Goal: Check status: Check status

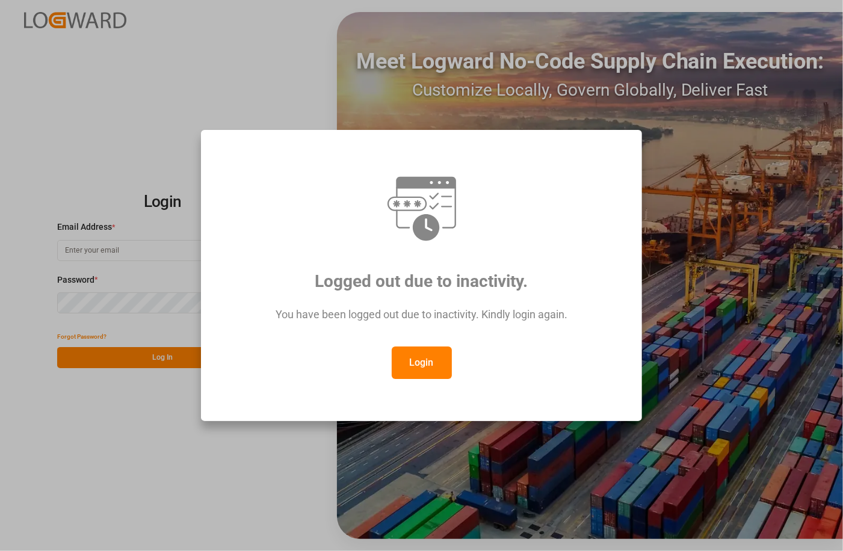
click at [439, 364] on button "Login" at bounding box center [422, 363] width 60 height 32
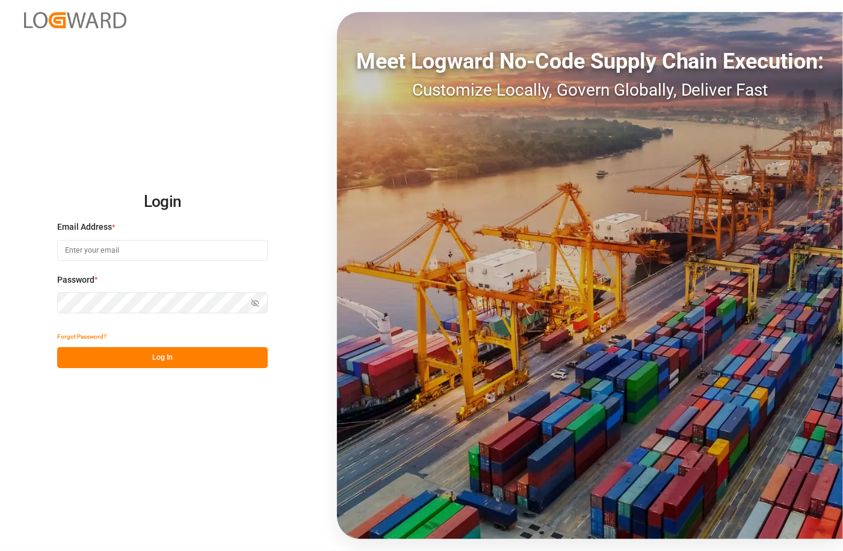
click at [121, 253] on input at bounding box center [162, 250] width 211 height 21
type input "[PERSON_NAME][EMAIL_ADDRESS][PERSON_NAME][DOMAIN_NAME]"
click at [174, 361] on button "Log In" at bounding box center [162, 357] width 211 height 21
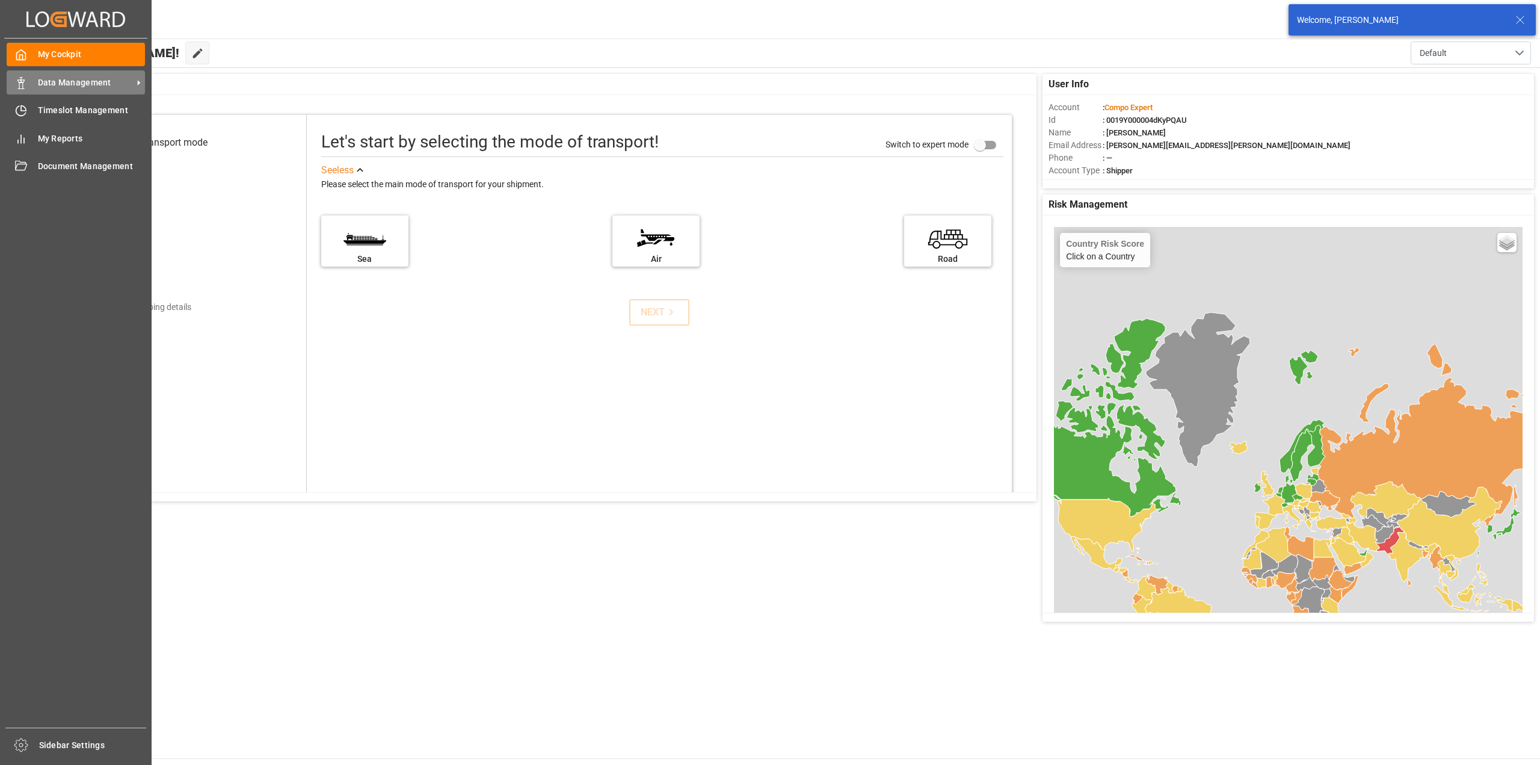
click at [62, 79] on span "Data Management" at bounding box center [85, 82] width 95 height 13
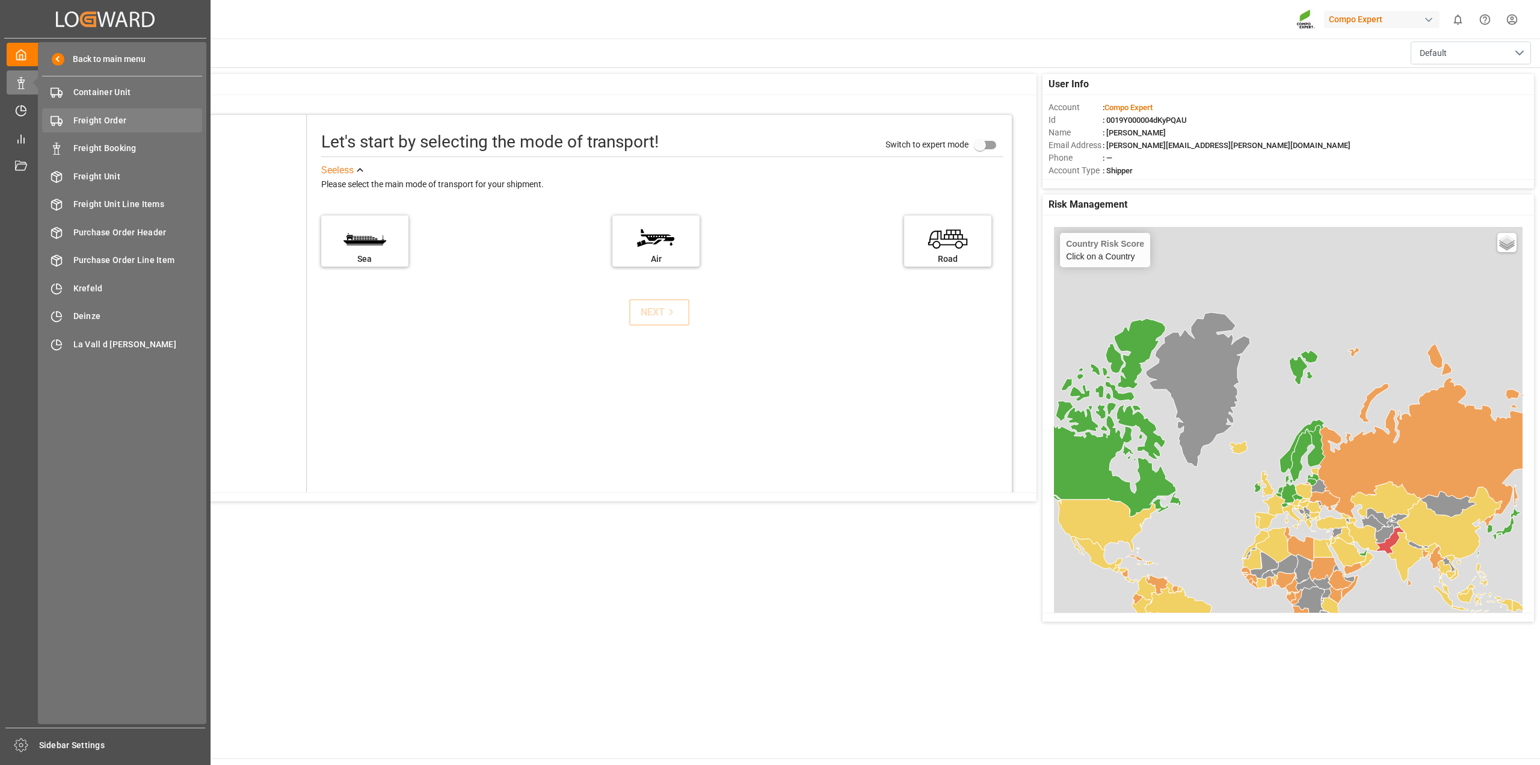
click at [118, 113] on div "Freight Order Freight Order" at bounding box center [122, 119] width 160 height 23
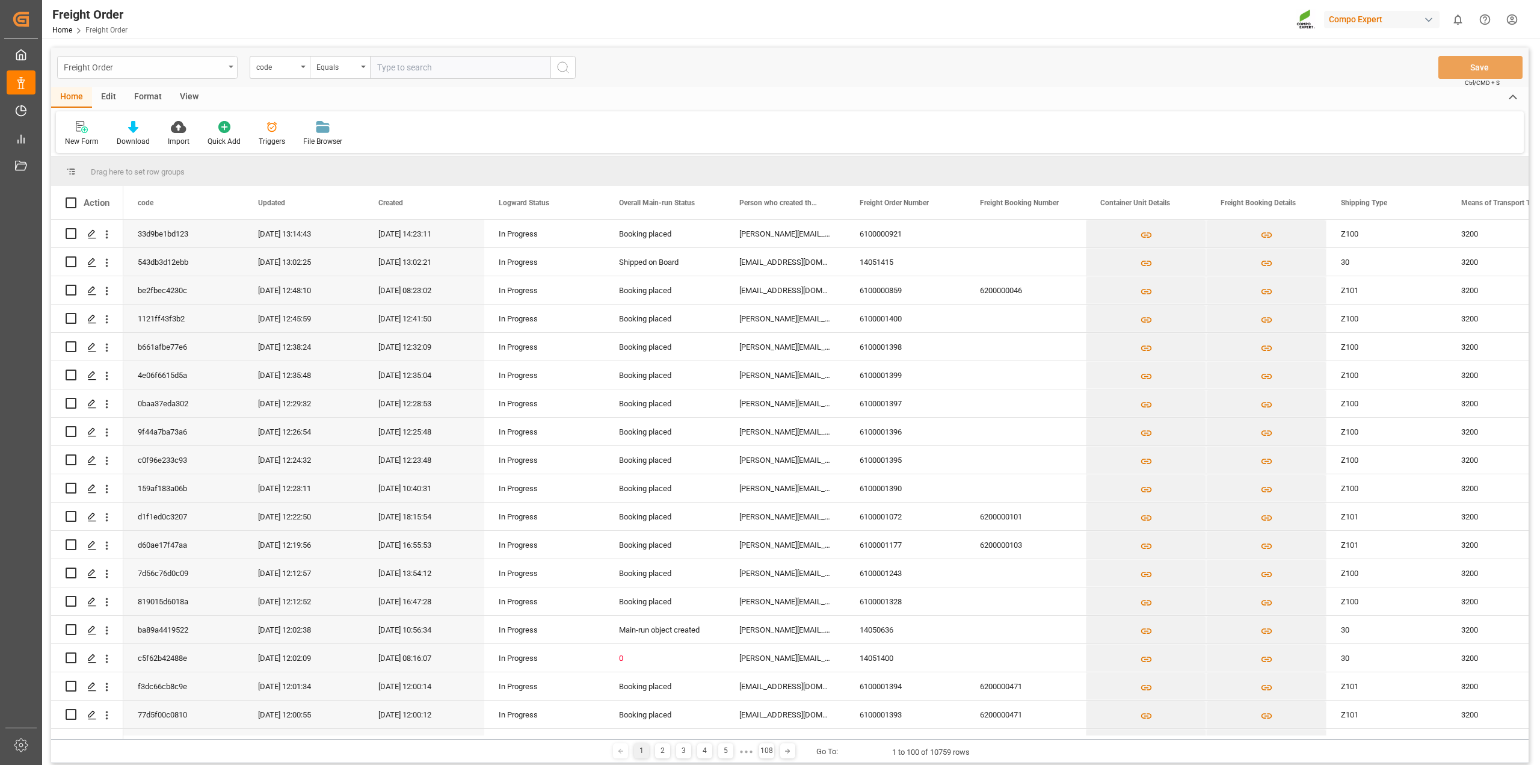
click at [232, 66] on icon "open menu" at bounding box center [231, 67] width 5 height 2
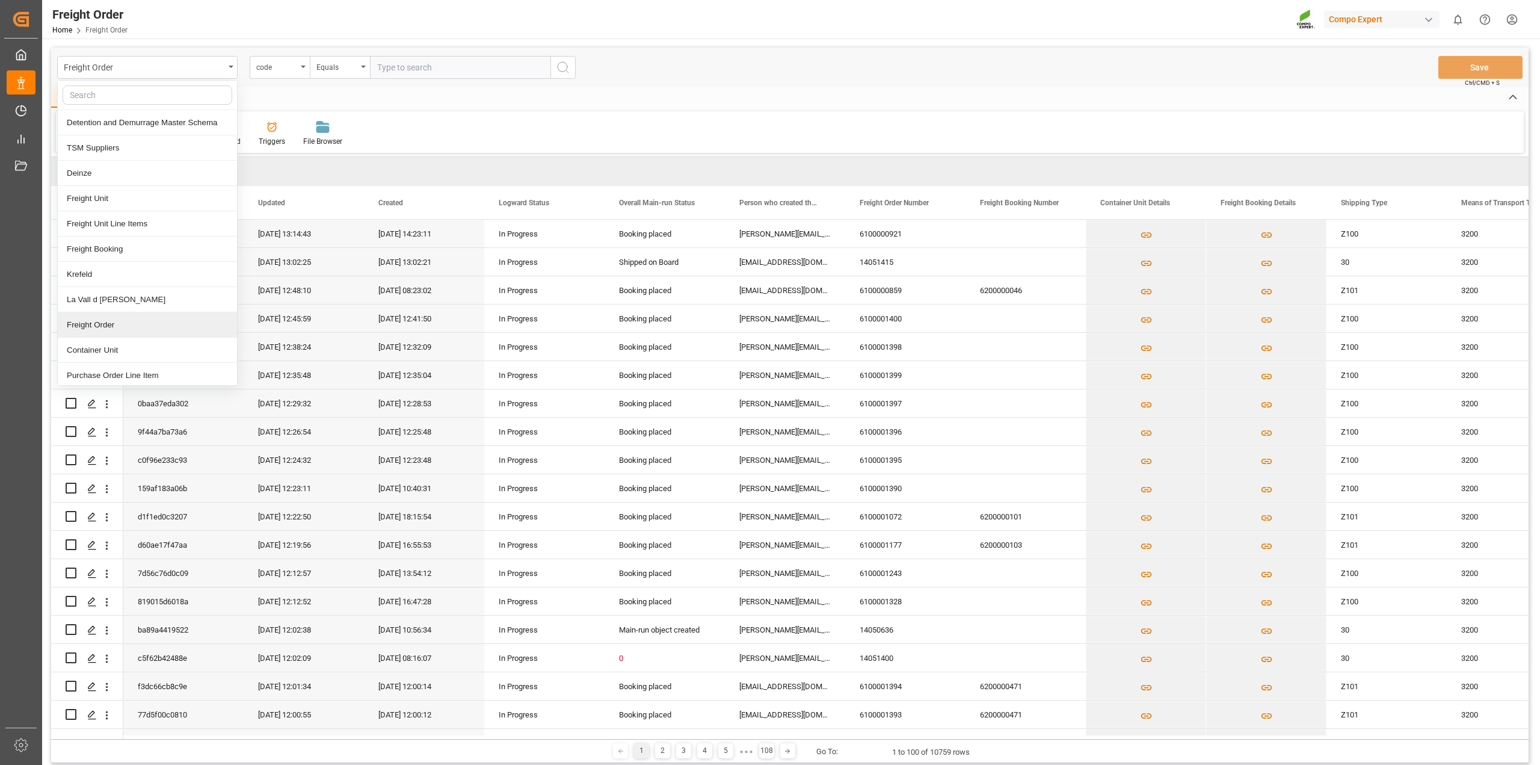
click at [161, 326] on div "Freight Order" at bounding box center [147, 324] width 179 height 25
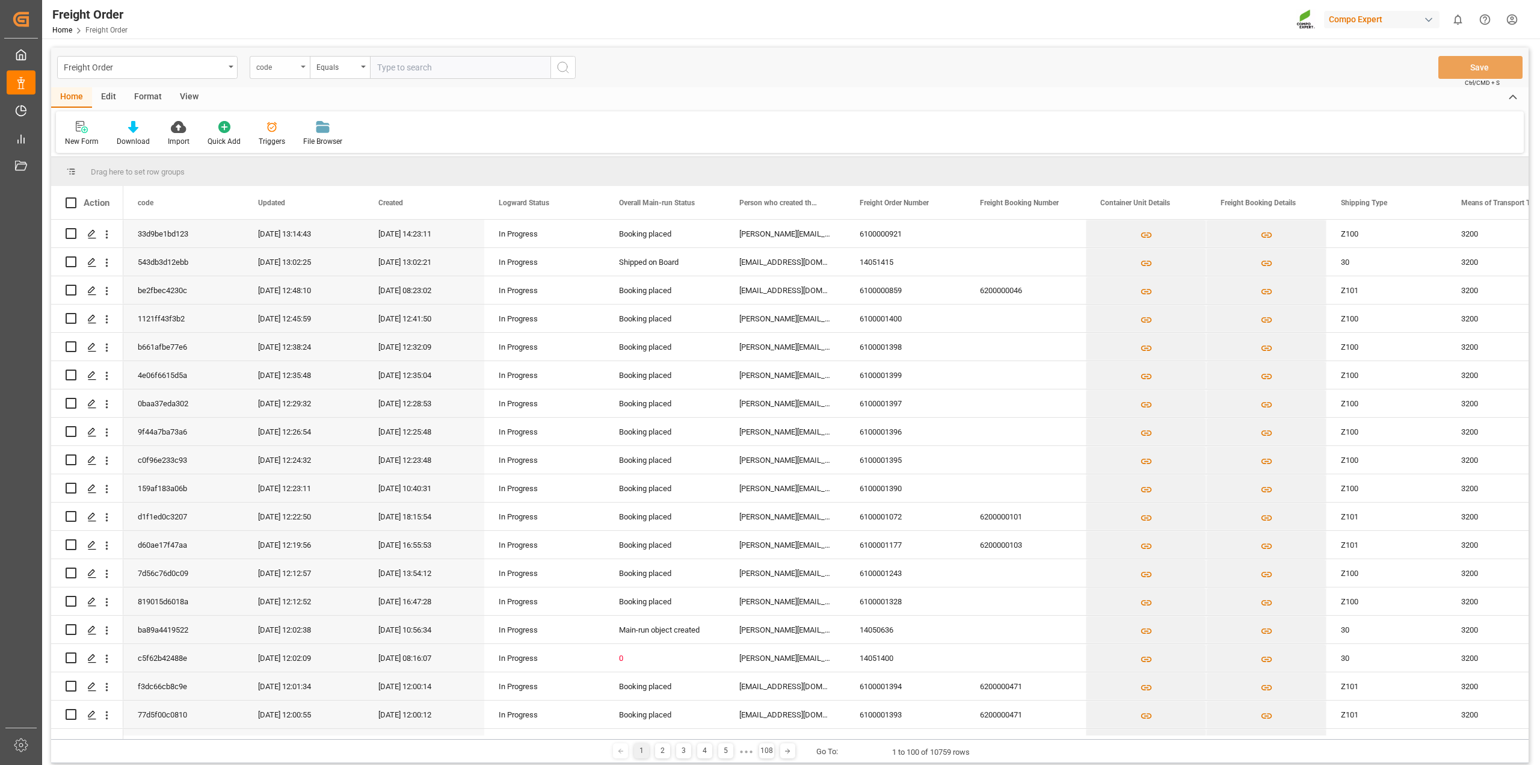
click at [303, 66] on icon "open menu" at bounding box center [303, 67] width 5 height 2
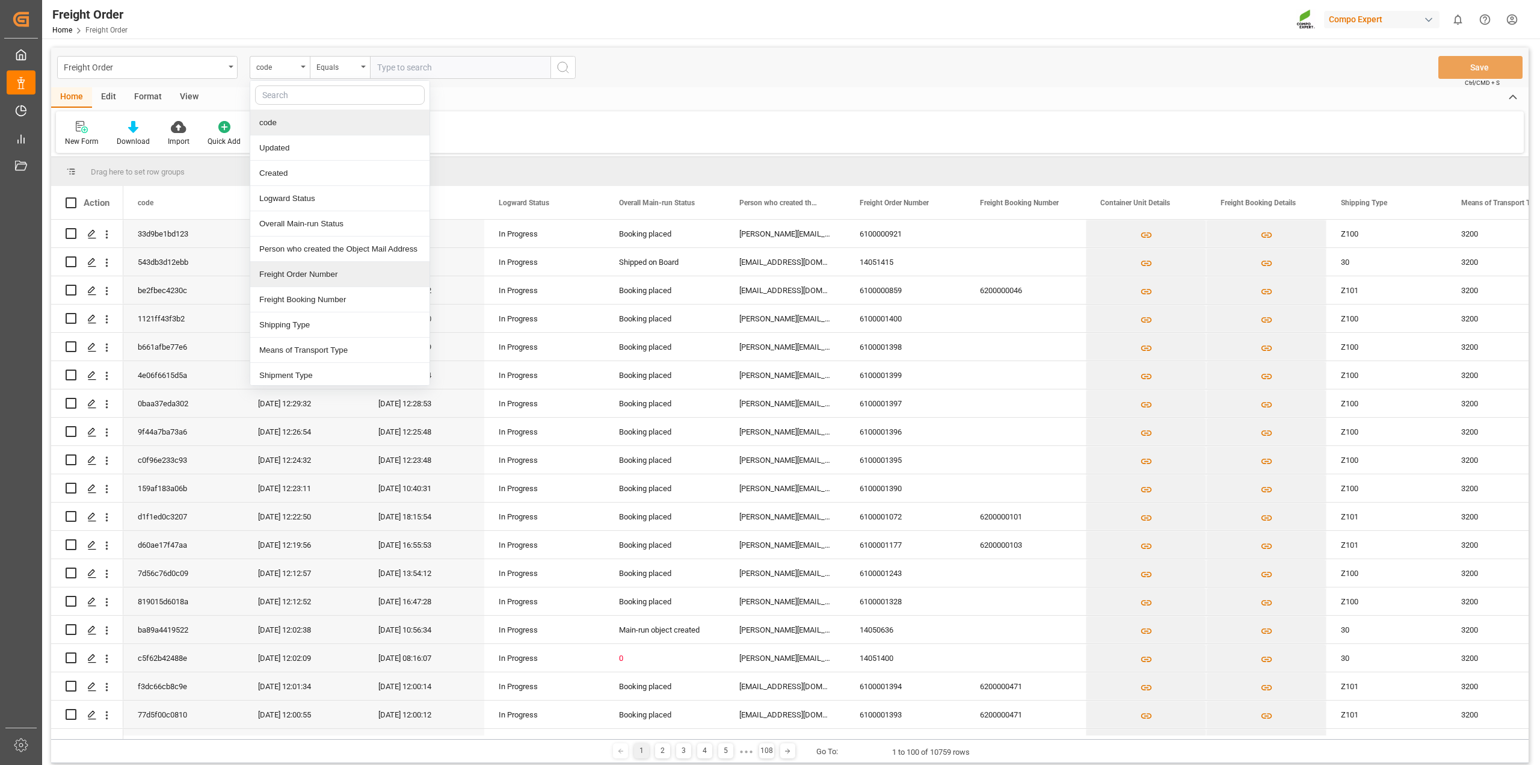
drag, startPoint x: 296, startPoint y: 277, endPoint x: 317, endPoint y: 247, distance: 36.9
click at [296, 277] on div "Freight Order Number" at bounding box center [339, 274] width 179 height 25
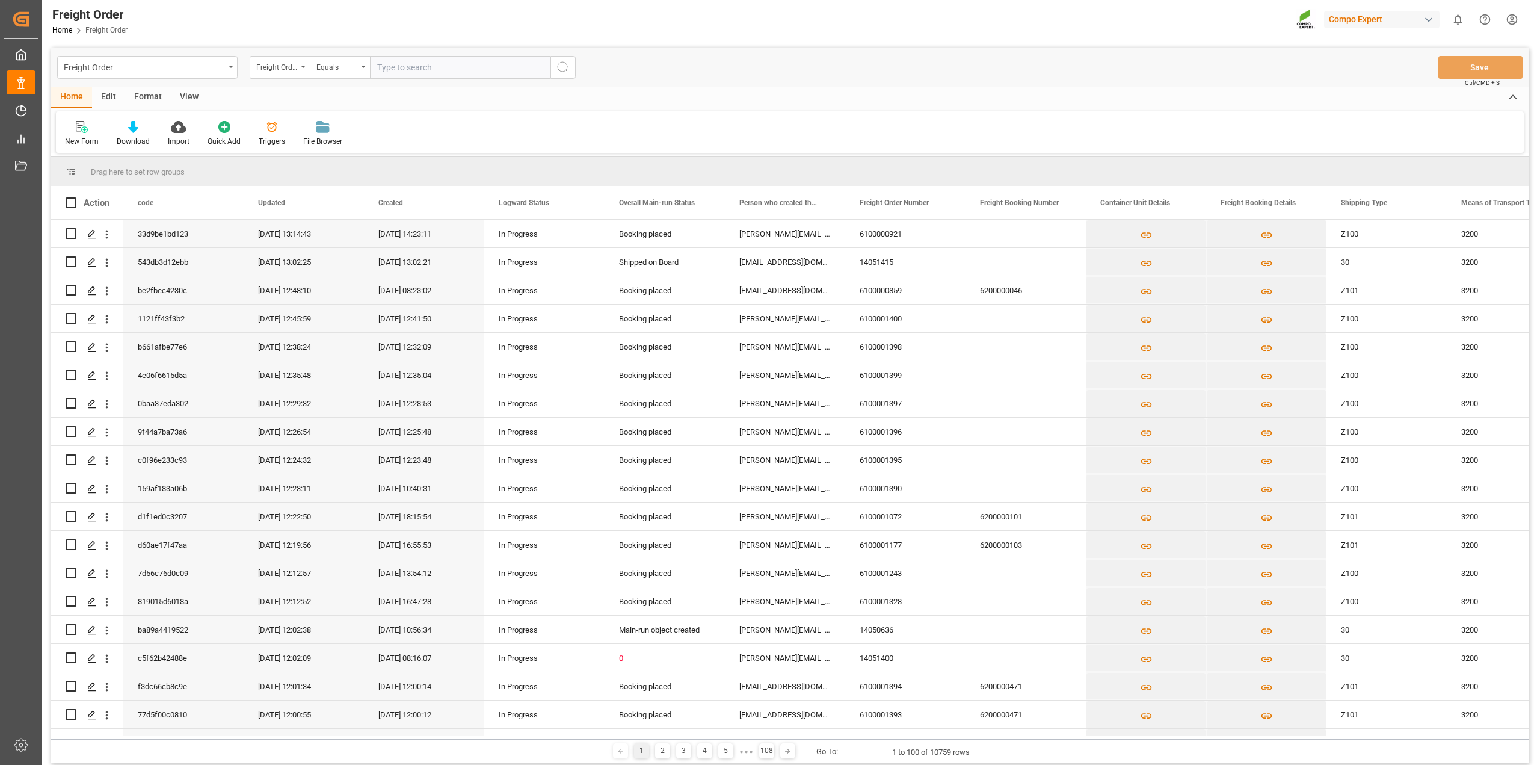
click at [435, 64] on input "text" at bounding box center [460, 67] width 181 height 23
paste input "6100001175"
type input "6100001175"
click at [569, 69] on icon "search button" at bounding box center [563, 67] width 14 height 14
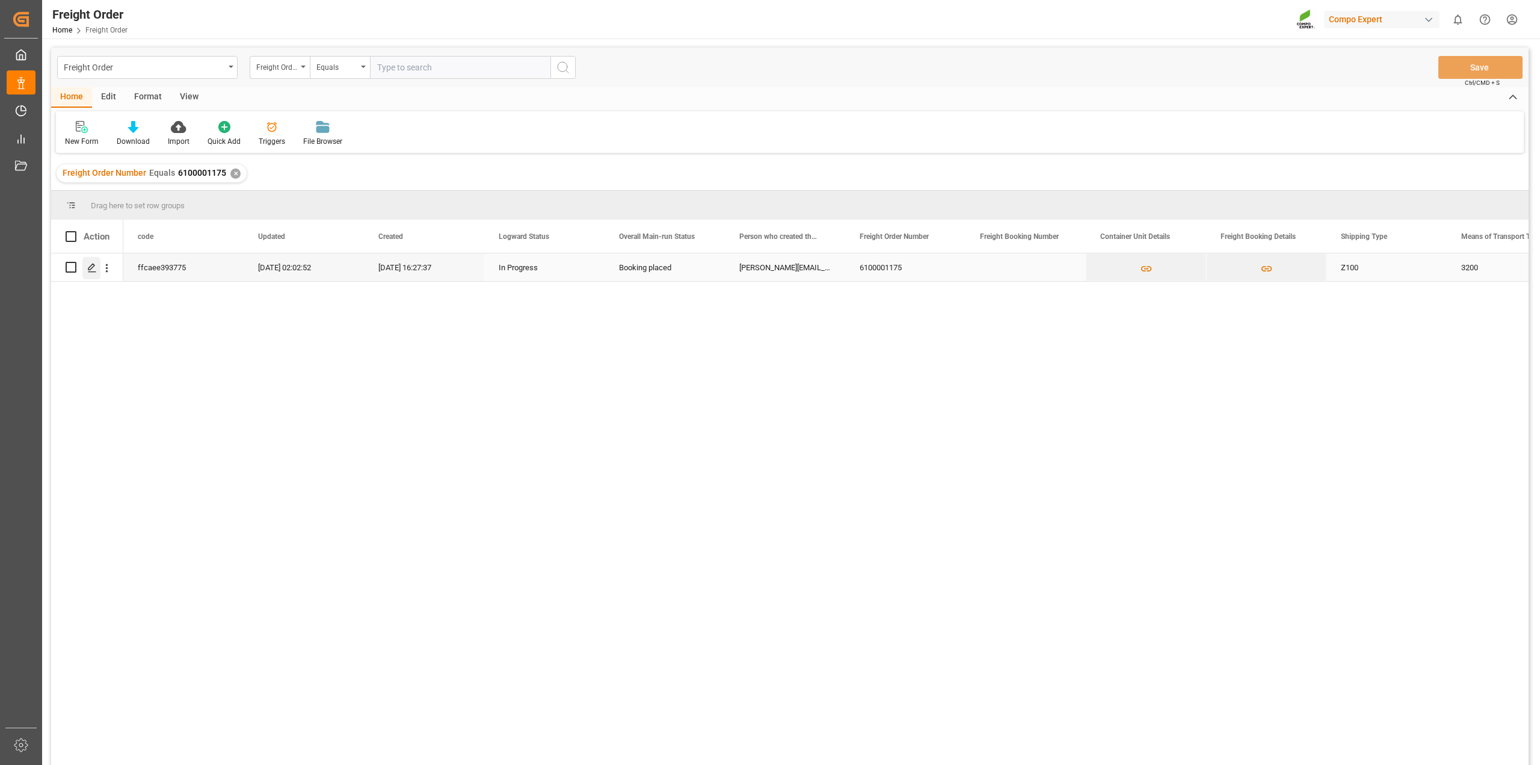
click at [93, 265] on icon "Press SPACE to select this row." at bounding box center [92, 268] width 10 height 10
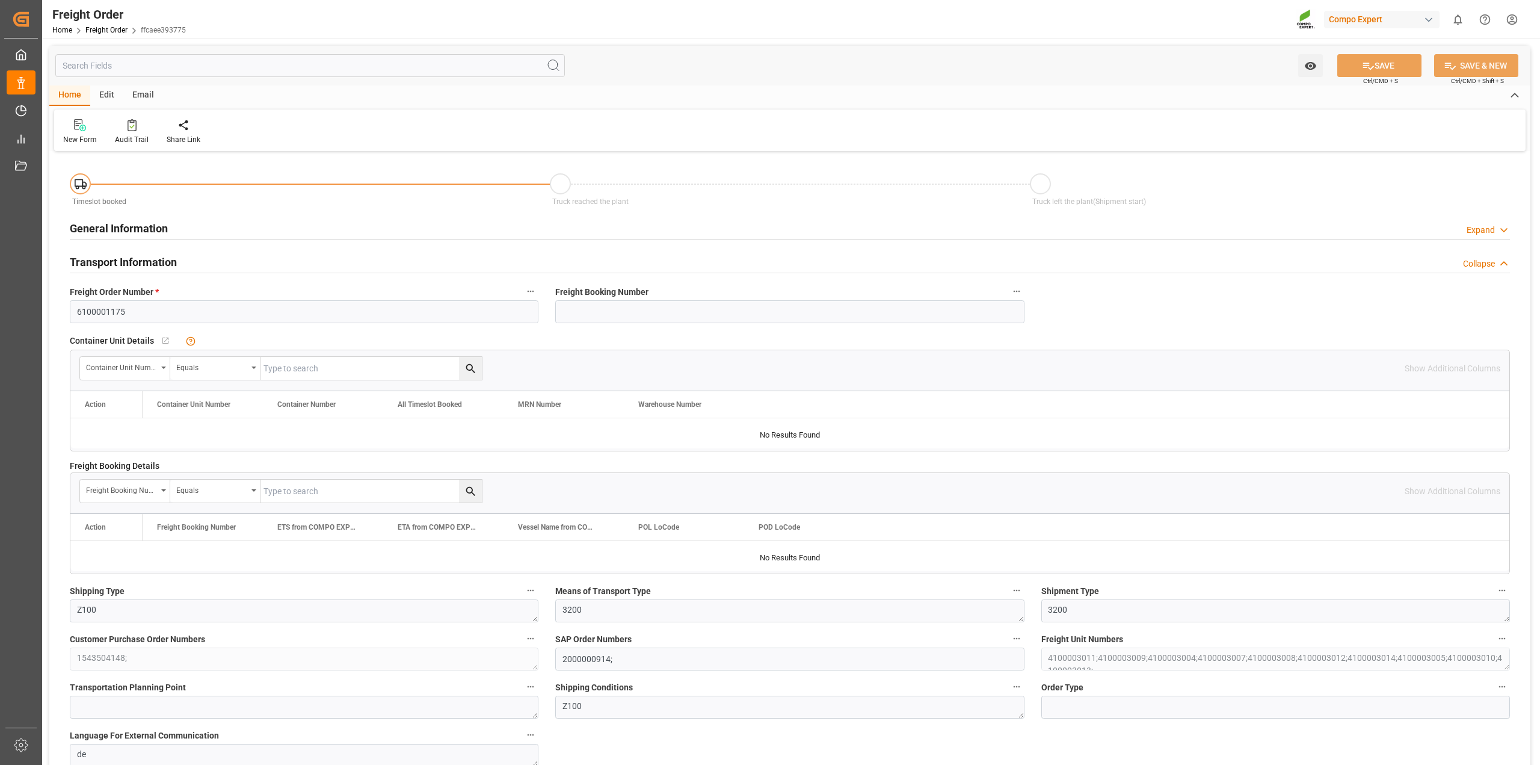
type input "0"
type input "4452.44"
type input "0"
type input "[DATE] 01:00"
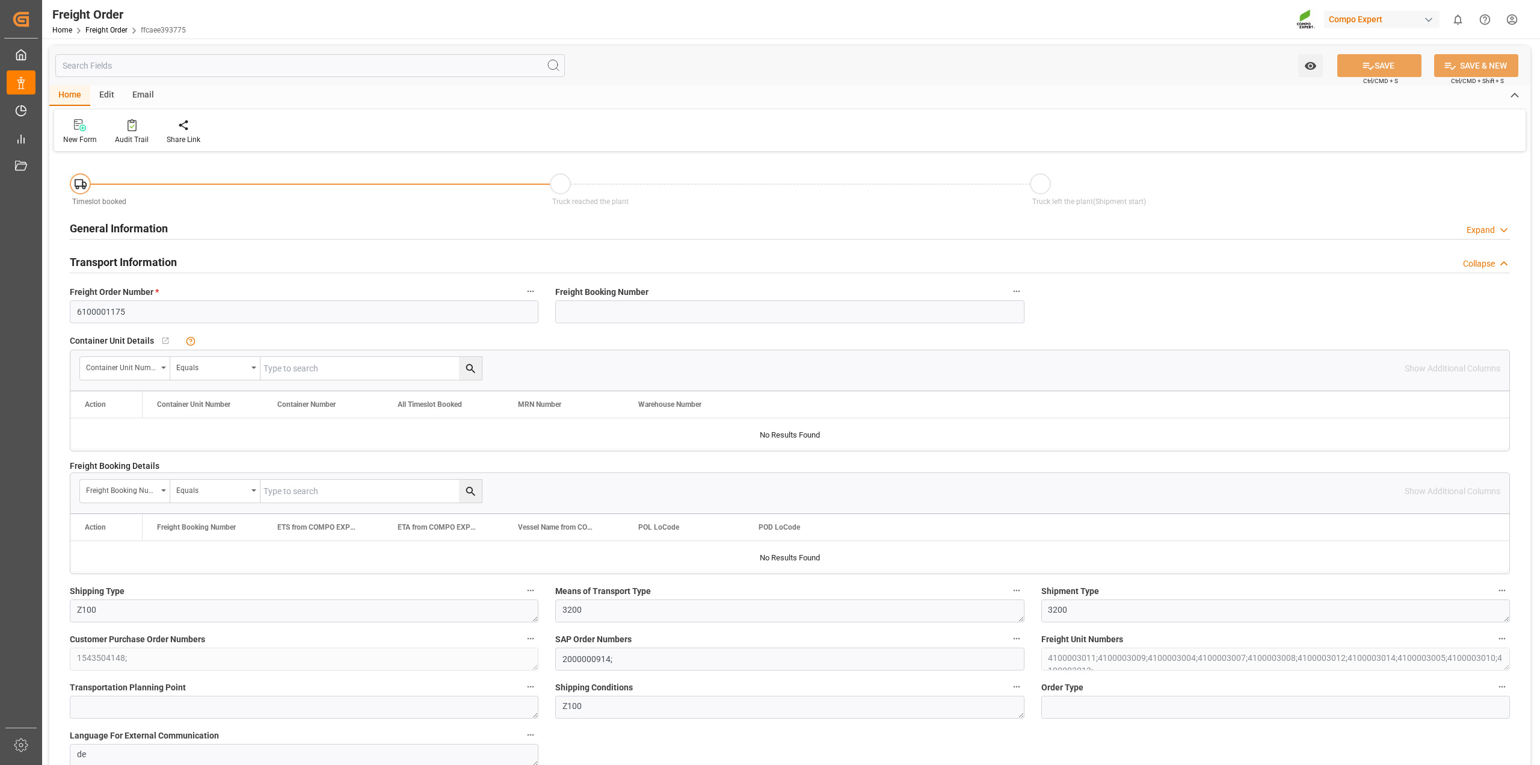
type input "[DATE] 16:27"
click at [230, 230] on div "General Information Expand" at bounding box center [790, 227] width 1441 height 23
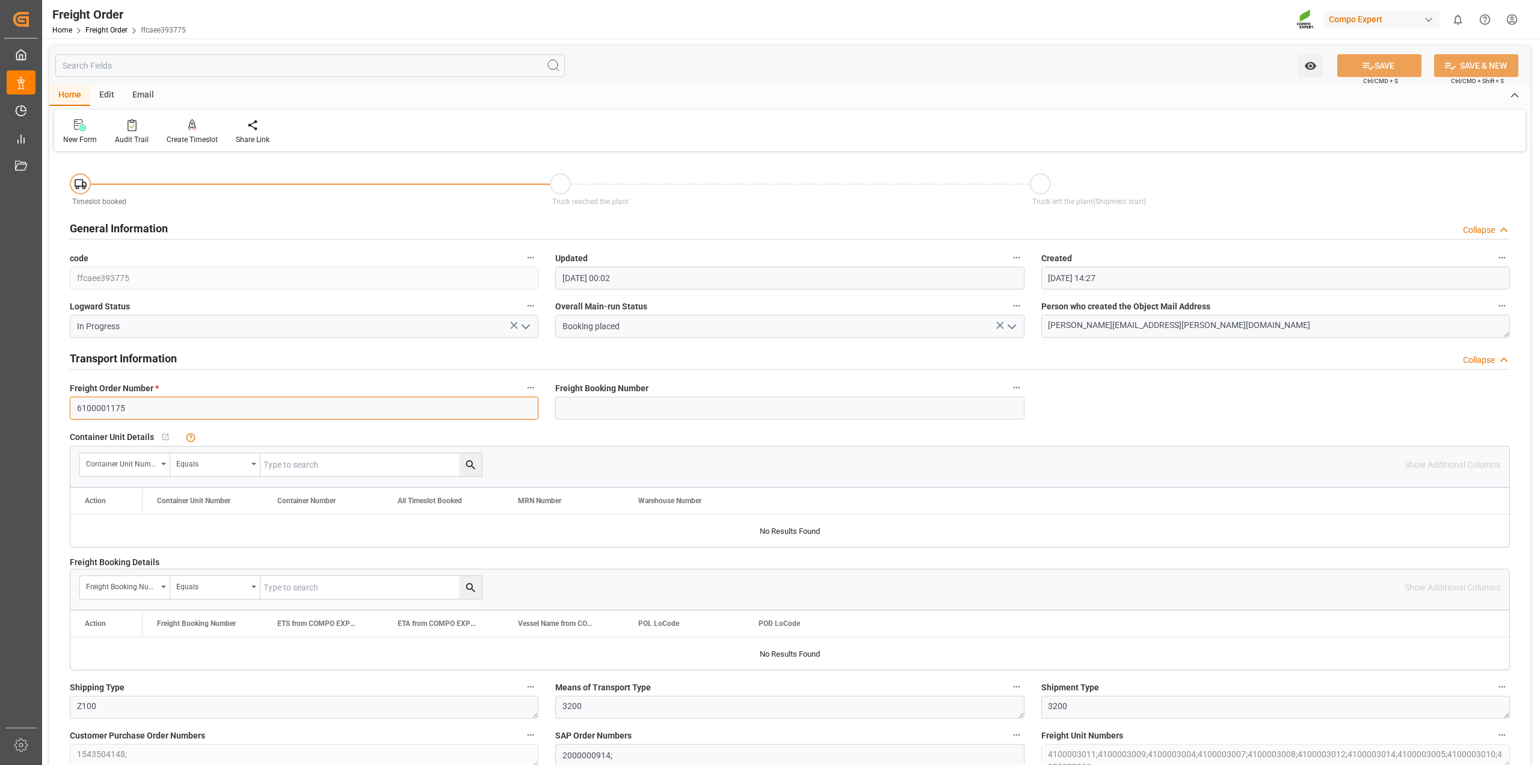
drag, startPoint x: 138, startPoint y: 408, endPoint x: 52, endPoint y: 401, distance: 86.9
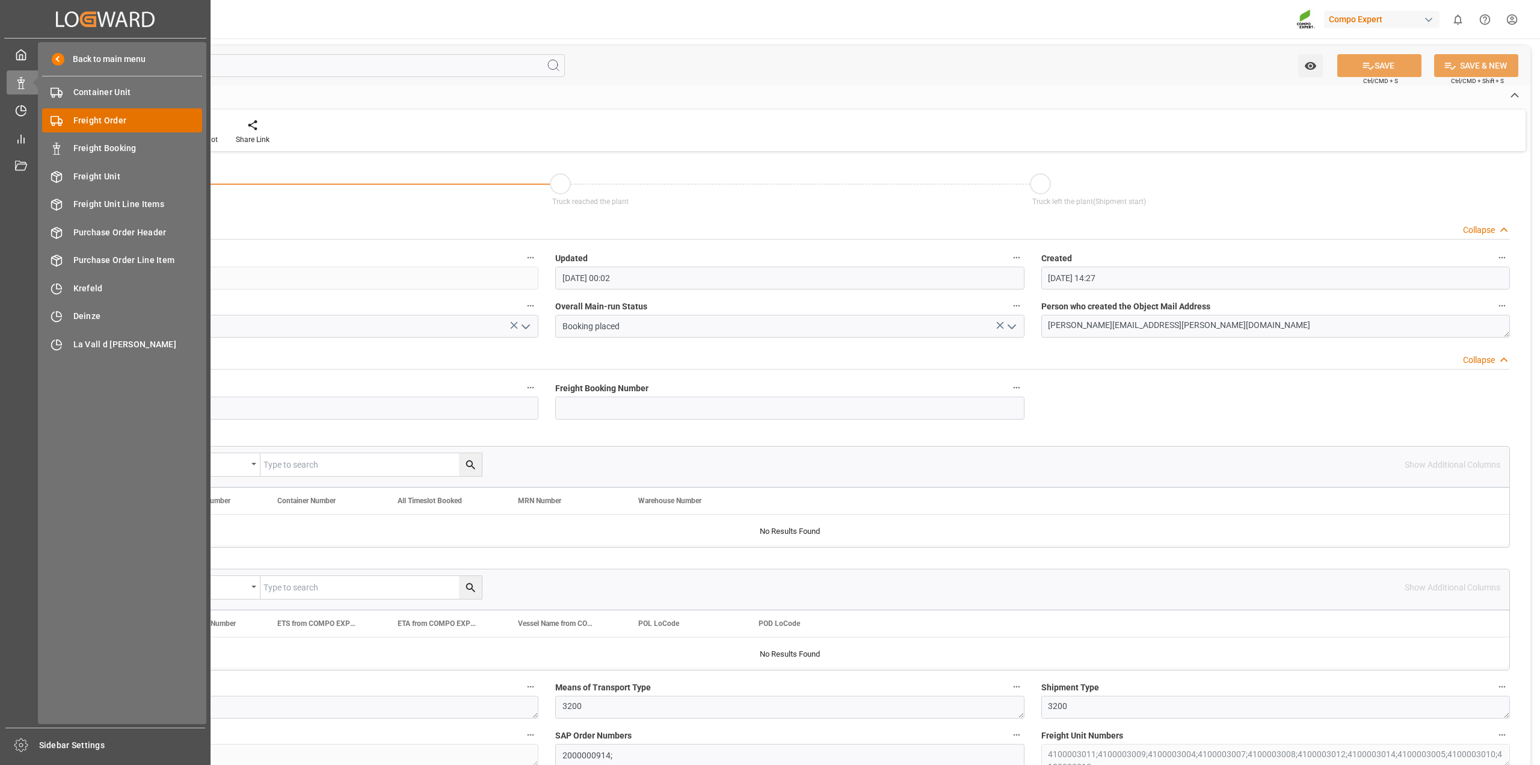
click at [73, 118] on span "Freight Order" at bounding box center [137, 120] width 129 height 13
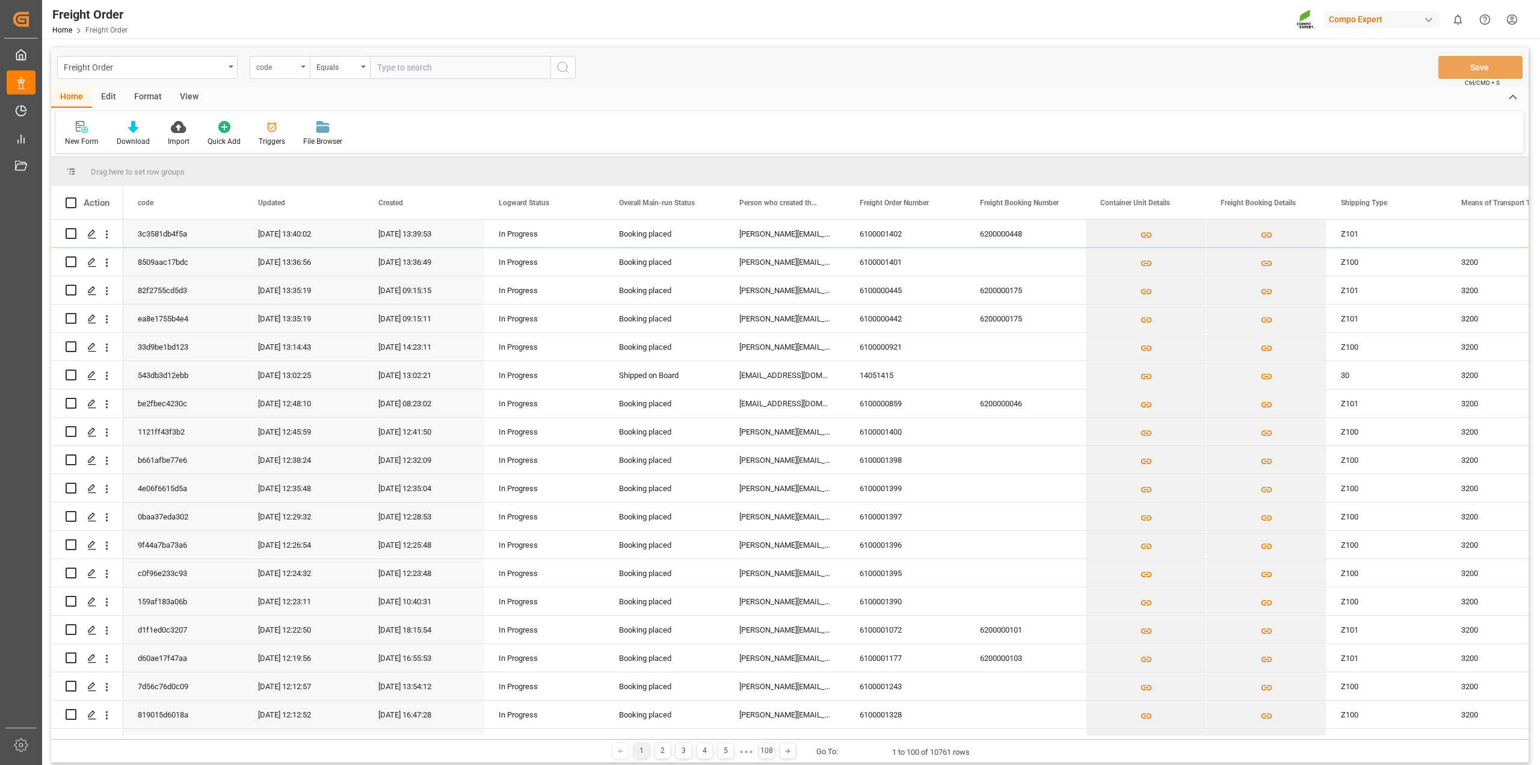
click at [301, 67] on icon "open menu" at bounding box center [303, 67] width 5 height 2
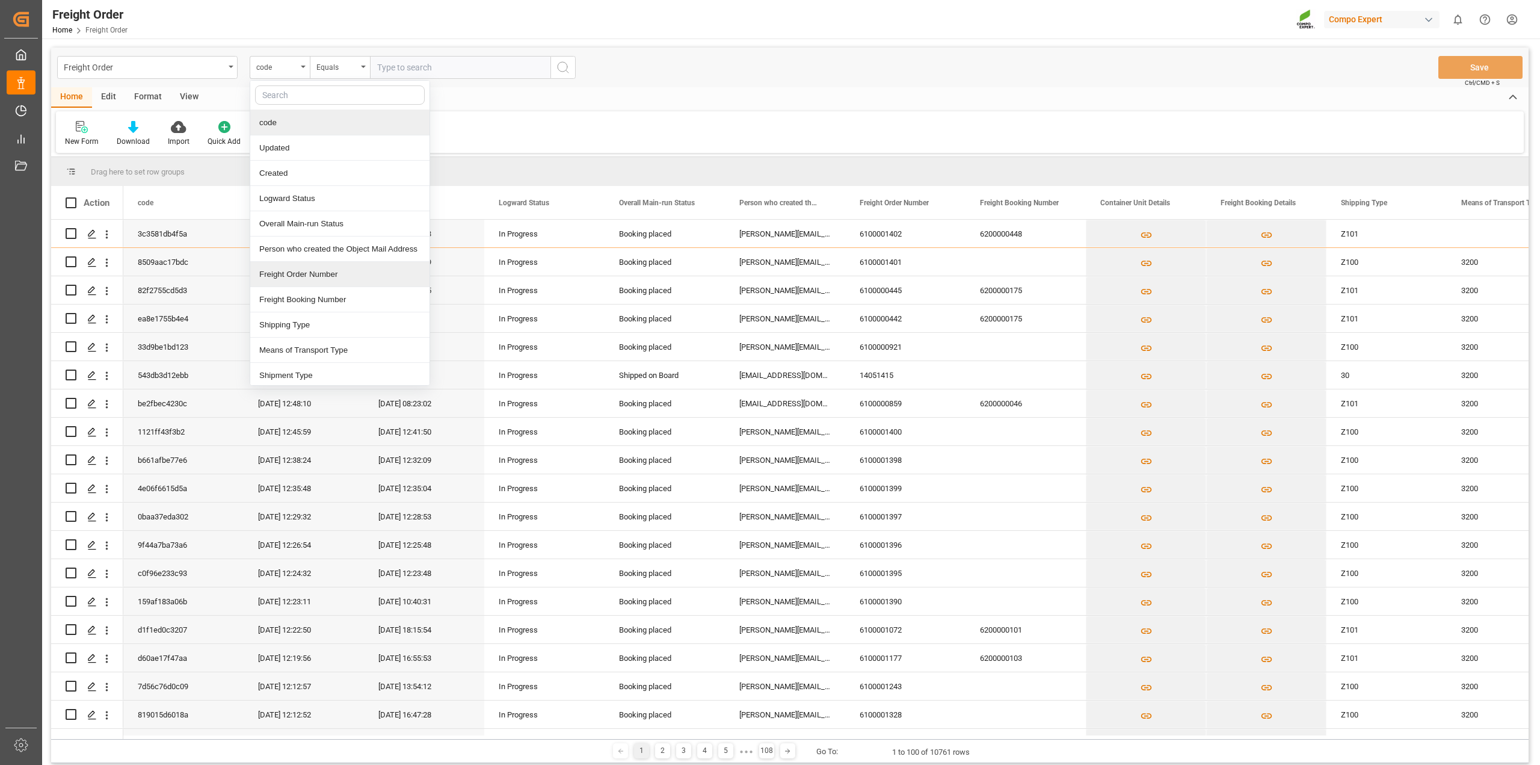
click at [320, 281] on div "Freight Order Number" at bounding box center [339, 274] width 179 height 25
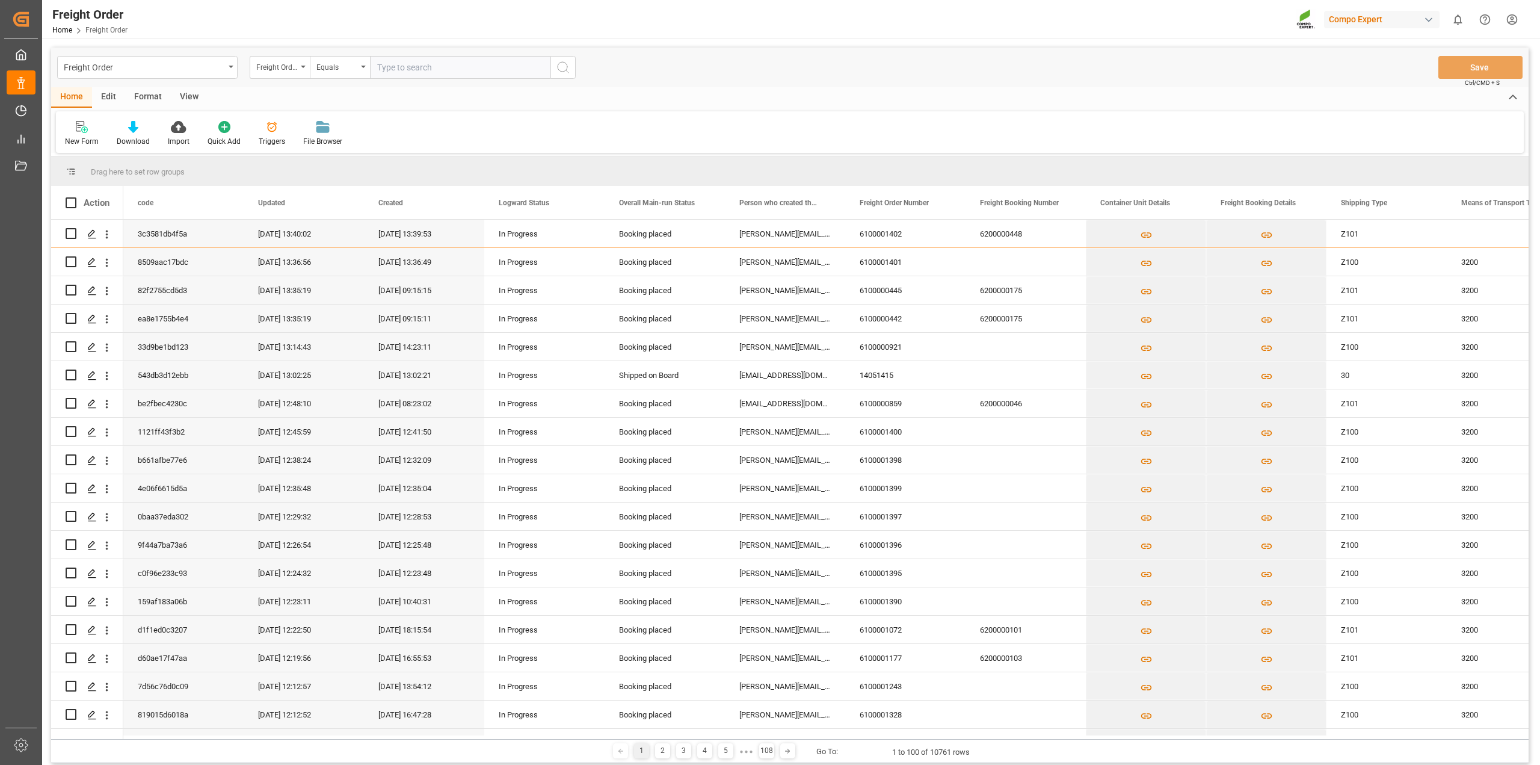
click at [422, 66] on input "text" at bounding box center [460, 67] width 181 height 23
click at [397, 65] on input "61000001146" at bounding box center [460, 67] width 181 height 23
type input "61000001146"
click at [567, 67] on circle "search button" at bounding box center [563, 67] width 10 height 10
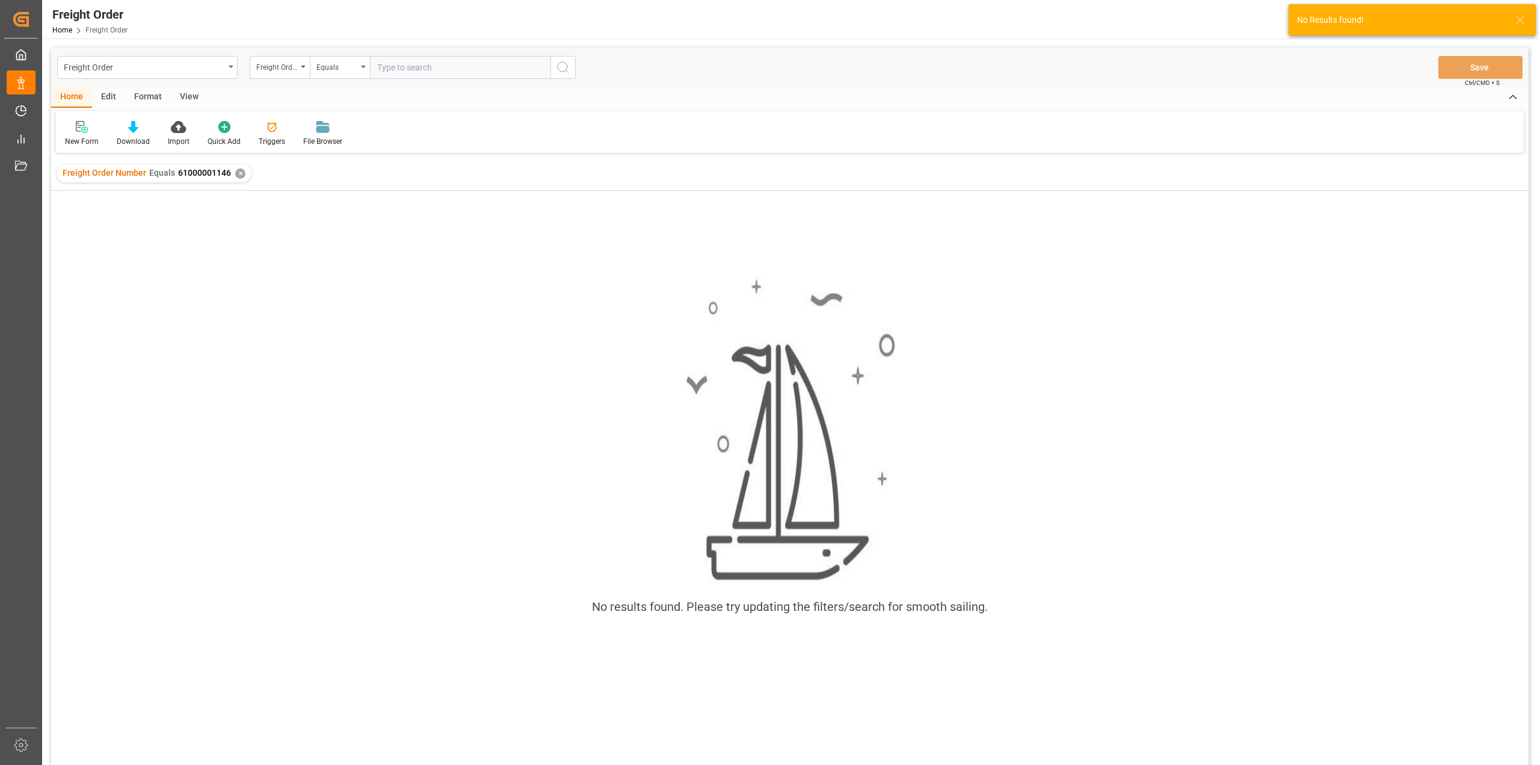
click at [235, 172] on div "✕" at bounding box center [240, 173] width 10 height 10
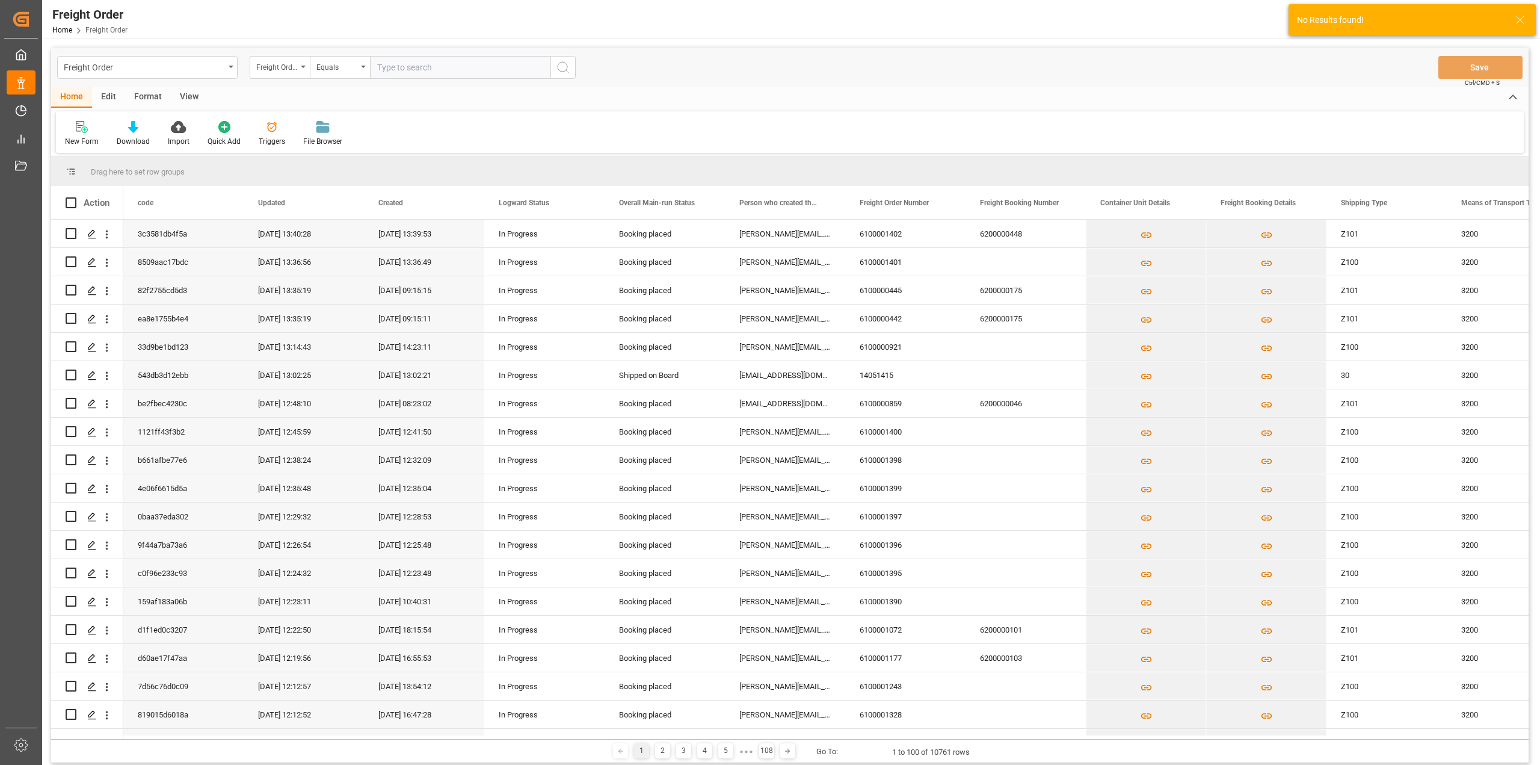
click at [438, 66] on input "text" at bounding box center [460, 67] width 181 height 23
type input "6100001146"
click at [572, 70] on button "search button" at bounding box center [563, 67] width 25 height 23
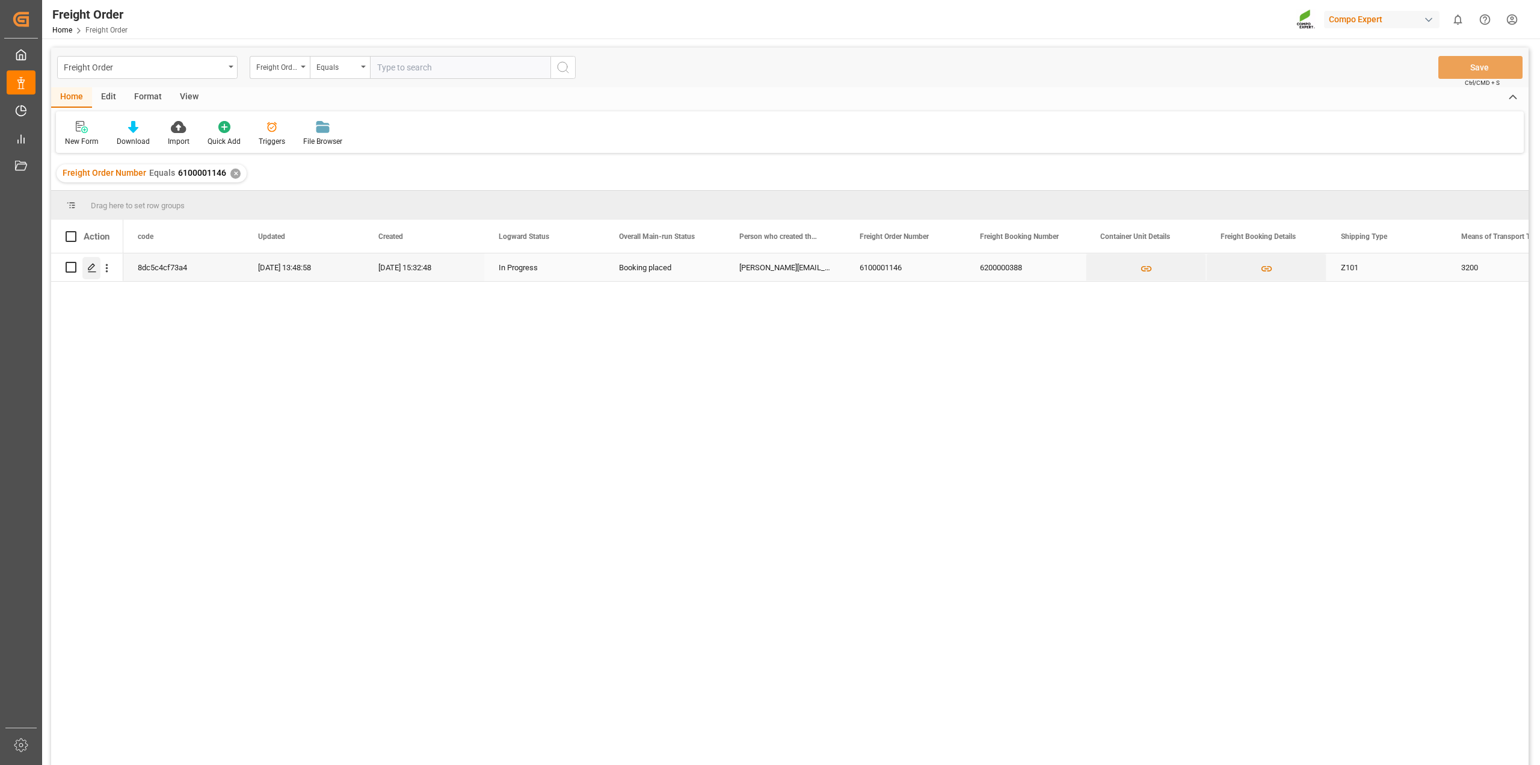
click at [89, 271] on line "Press SPACE to select this row." at bounding box center [91, 271] width 7 height 0
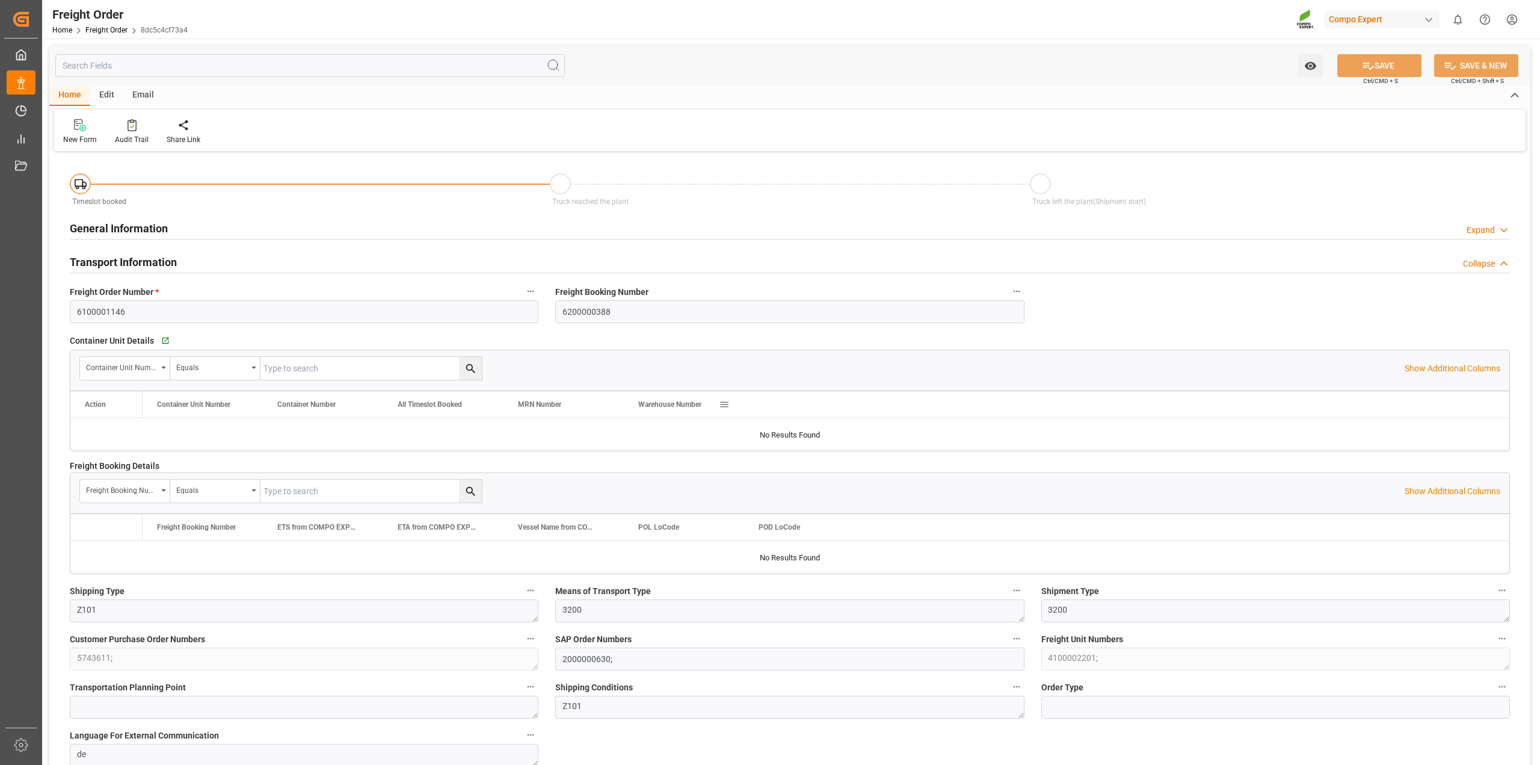
type input "0"
type input "51480"
type input "0"
type input "[DATE] 01:00"
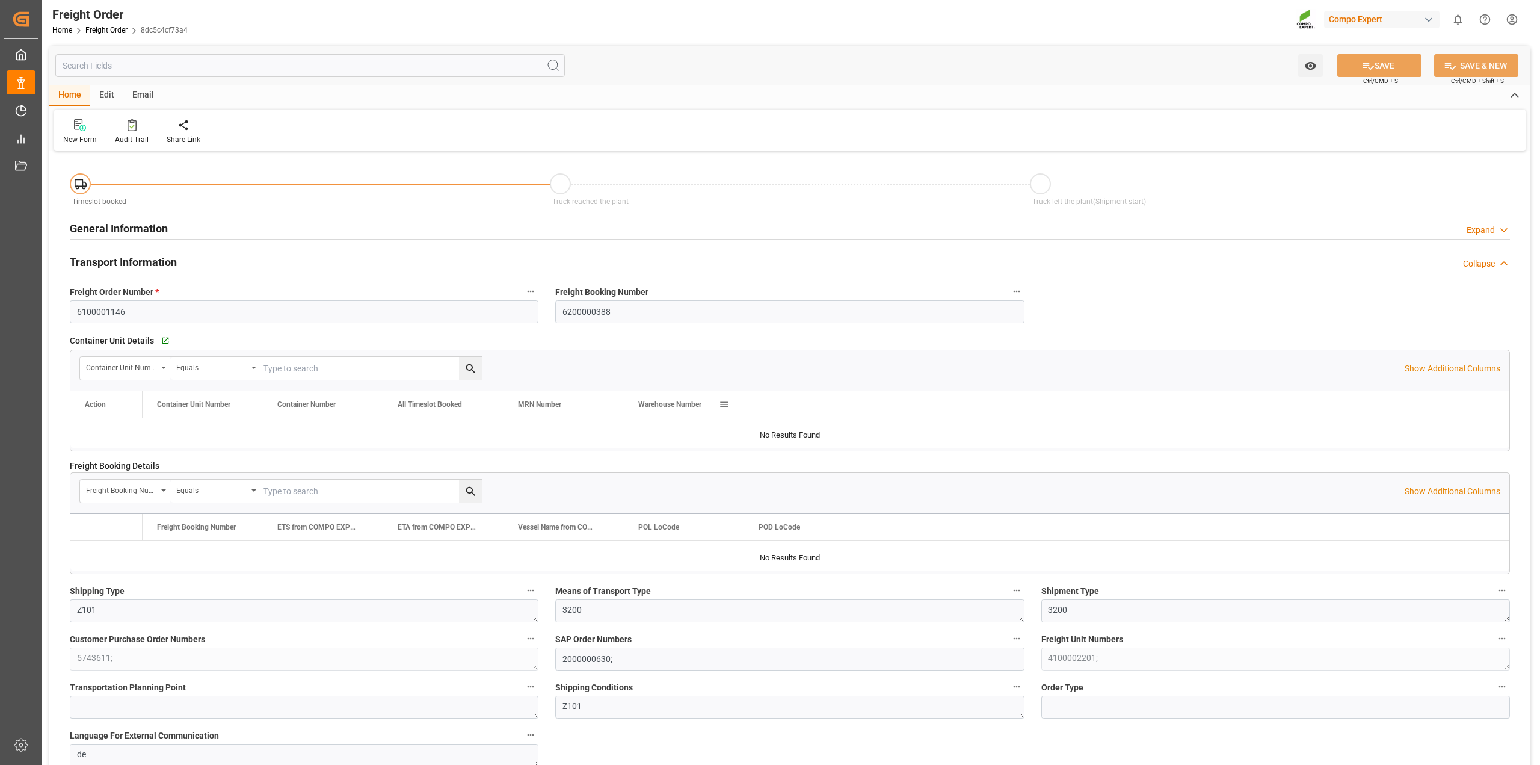
type input "[DATE] 15:32"
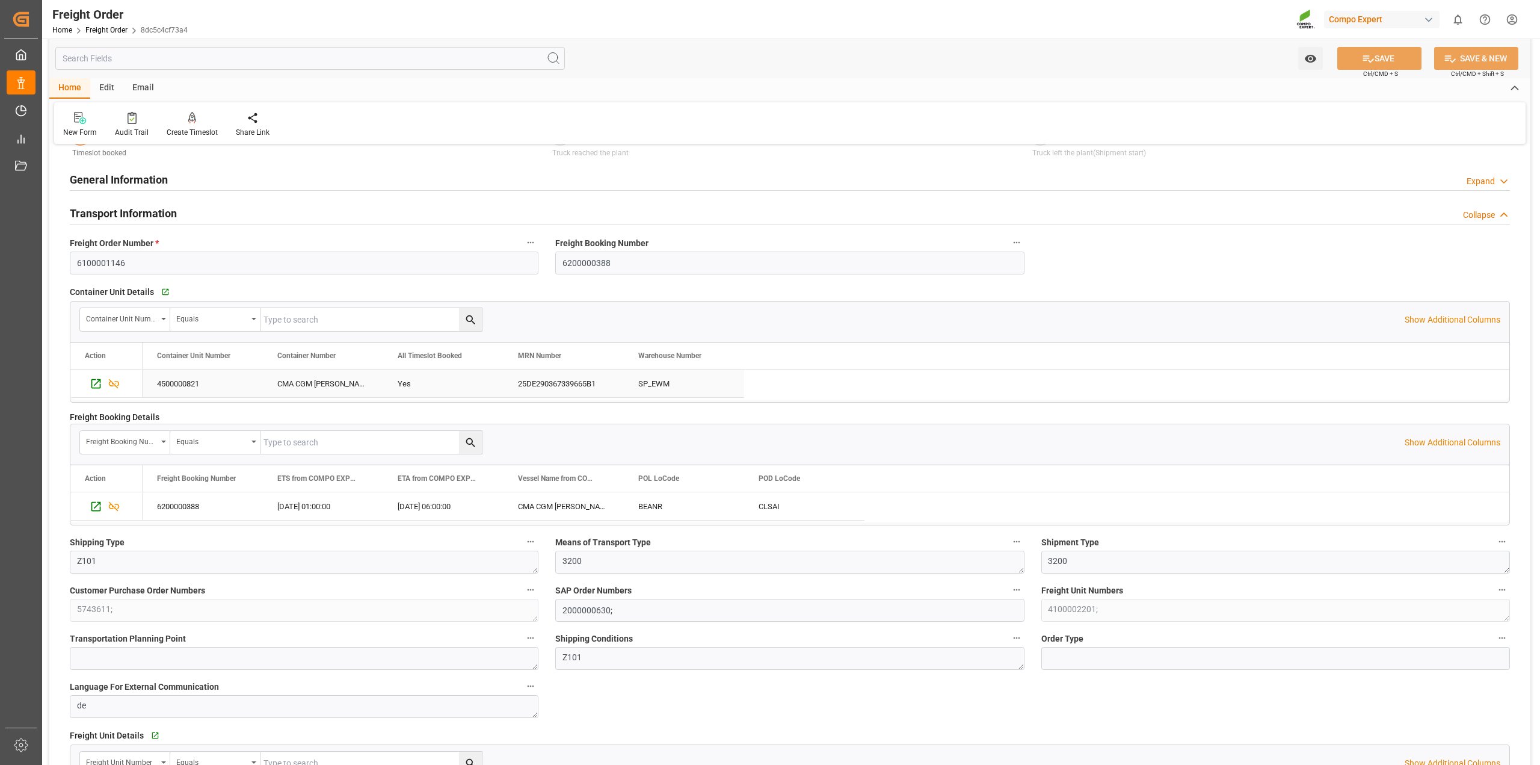
scroll to position [75, 0]
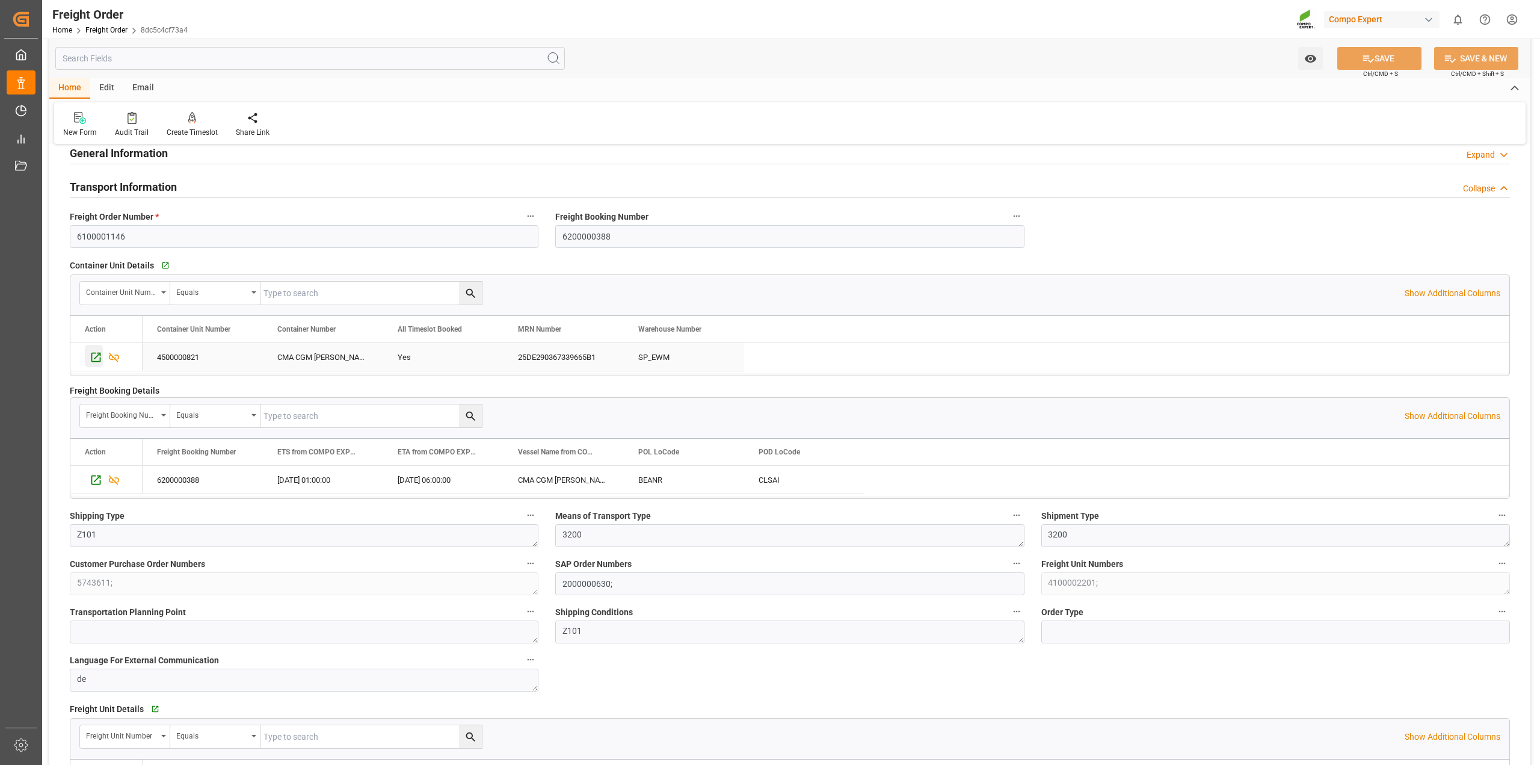
click at [97, 359] on icon "Press SPACE to select this row." at bounding box center [96, 357] width 13 height 13
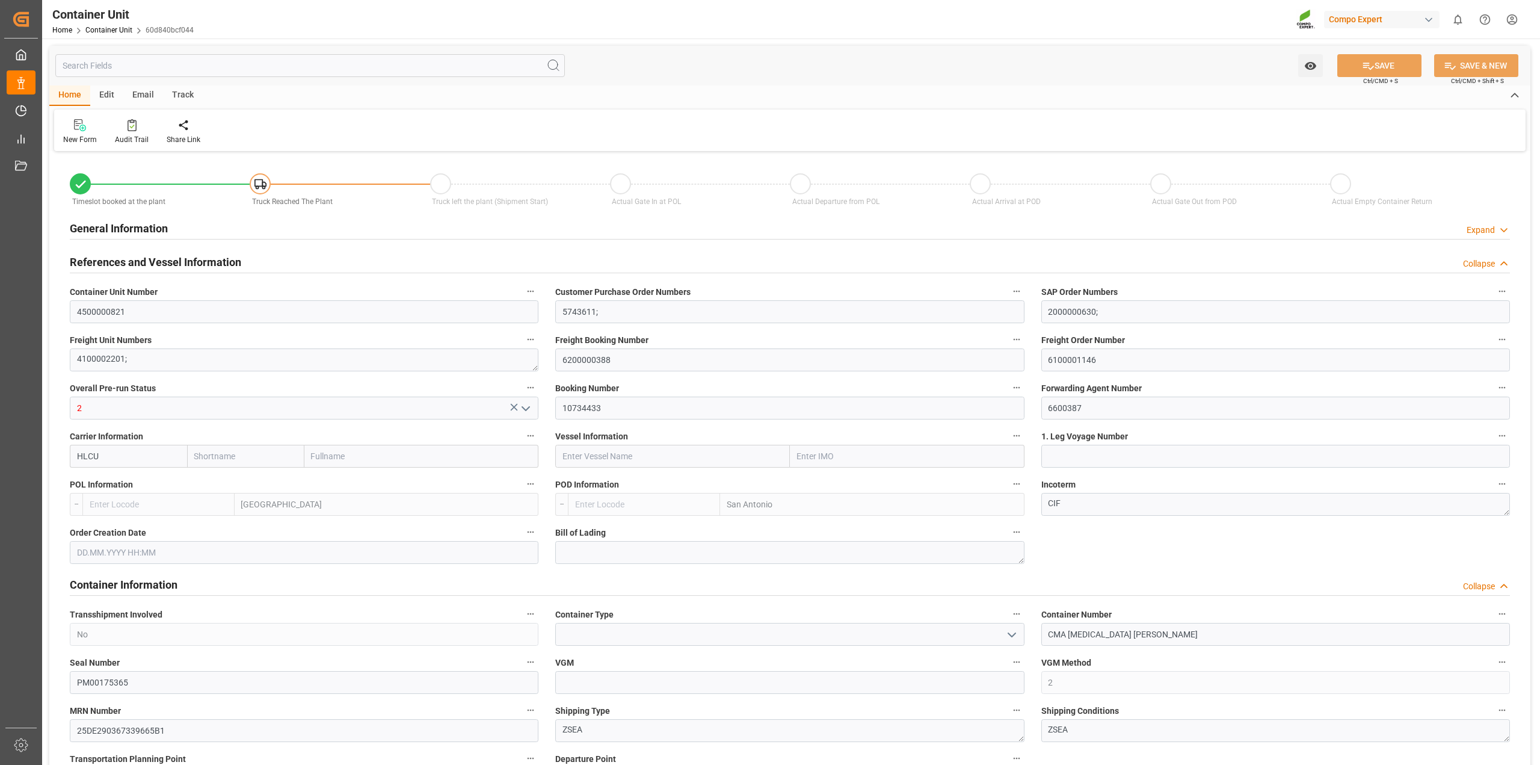
type input "Hapag [PERSON_NAME]"
type input "Hapag Lloyd Aktiengesellschaft"
type input "BEANR"
type input "CLSAI"
type input "0"
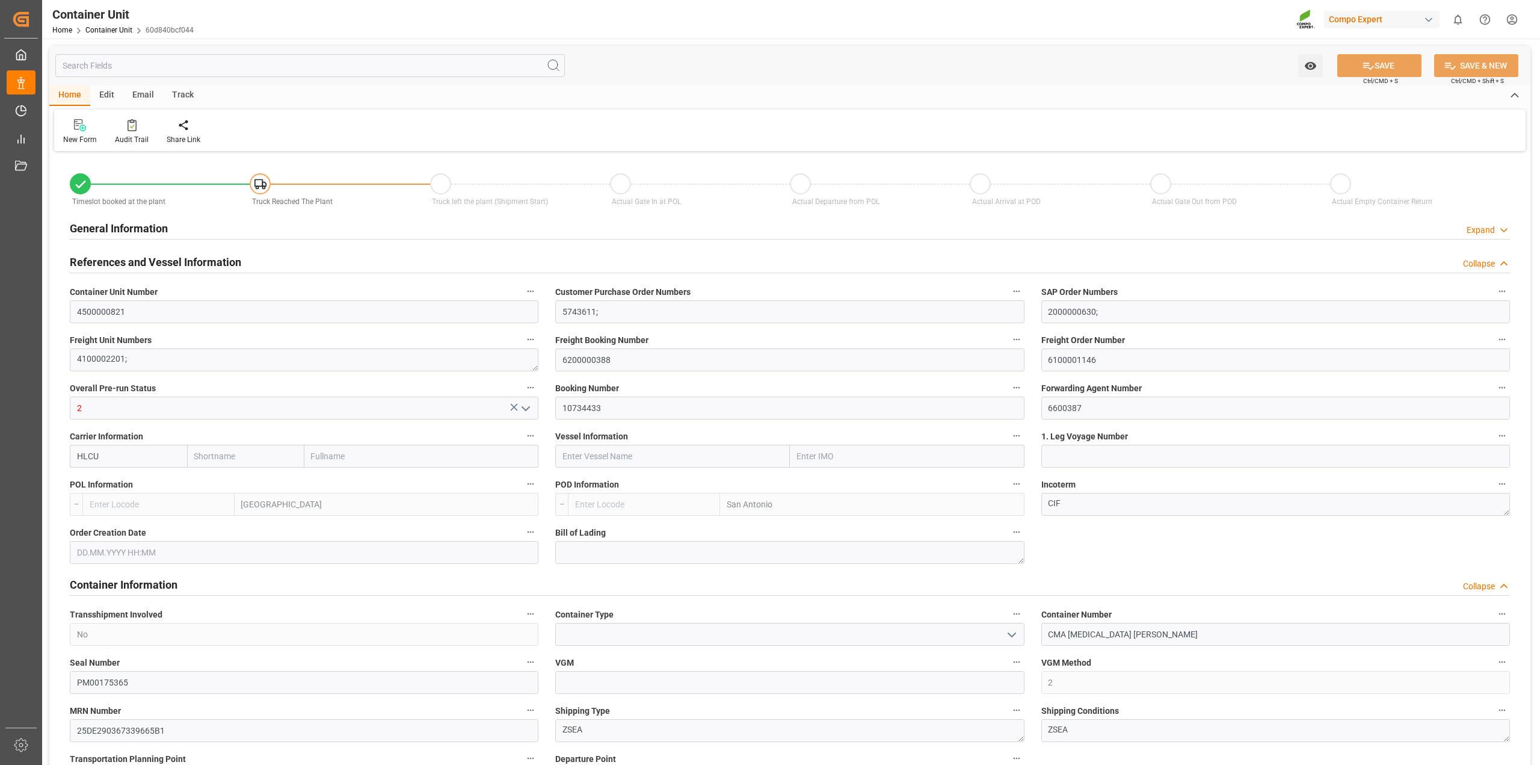
type input "0"
type input "51480"
type input "26.08.2025"
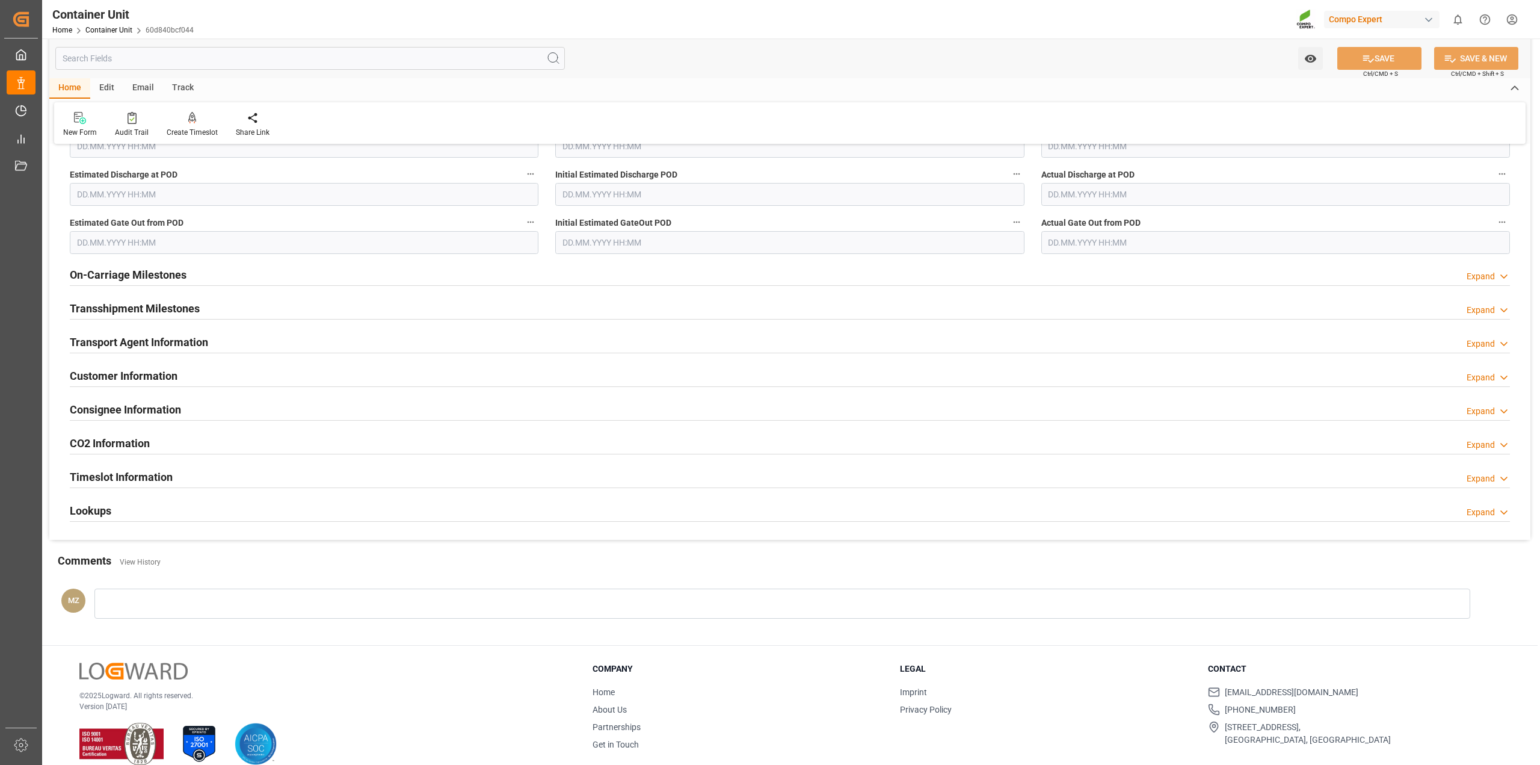
scroll to position [1535, 0]
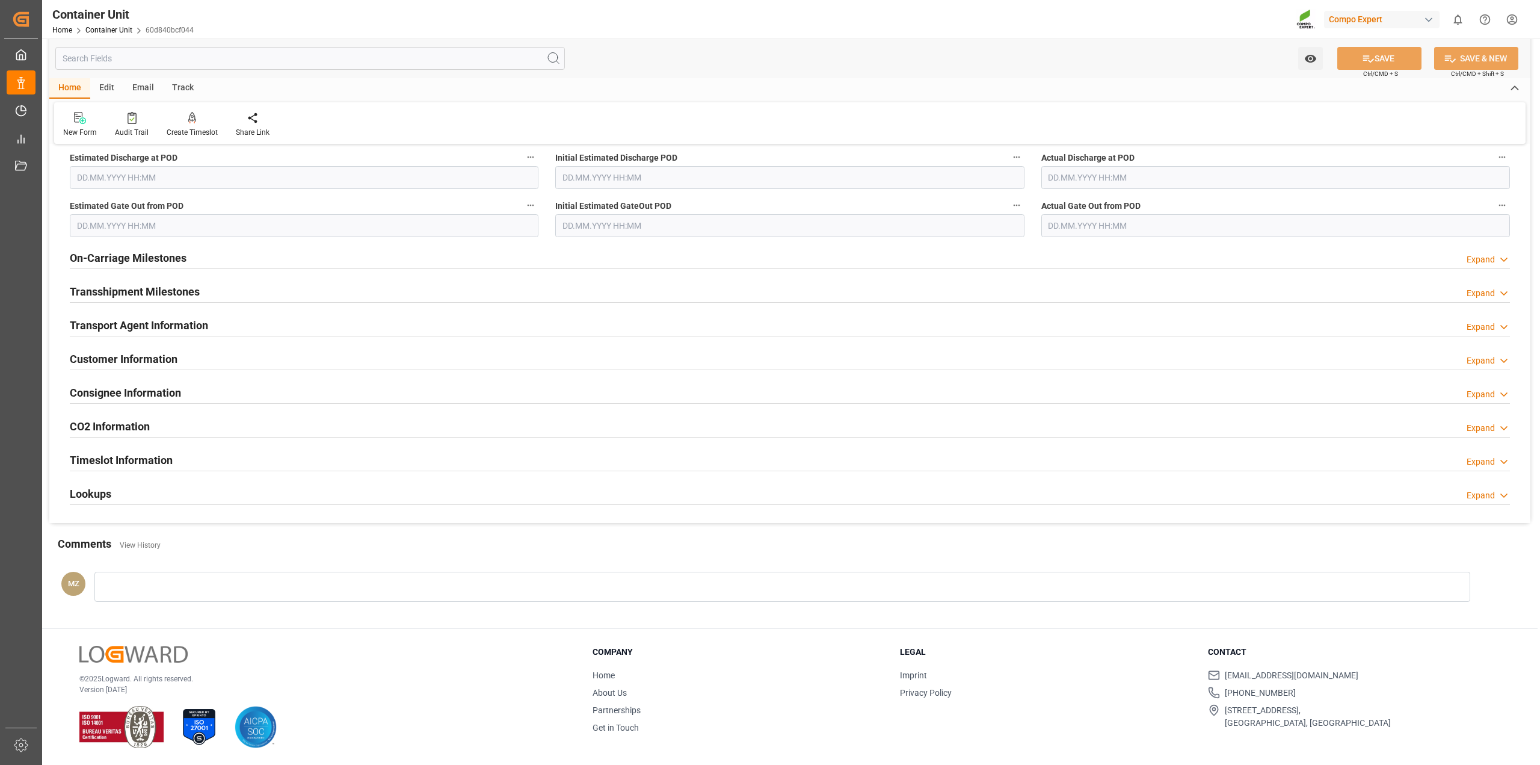
click at [224, 463] on div "Timeslot Information Expand" at bounding box center [790, 459] width 1441 height 23
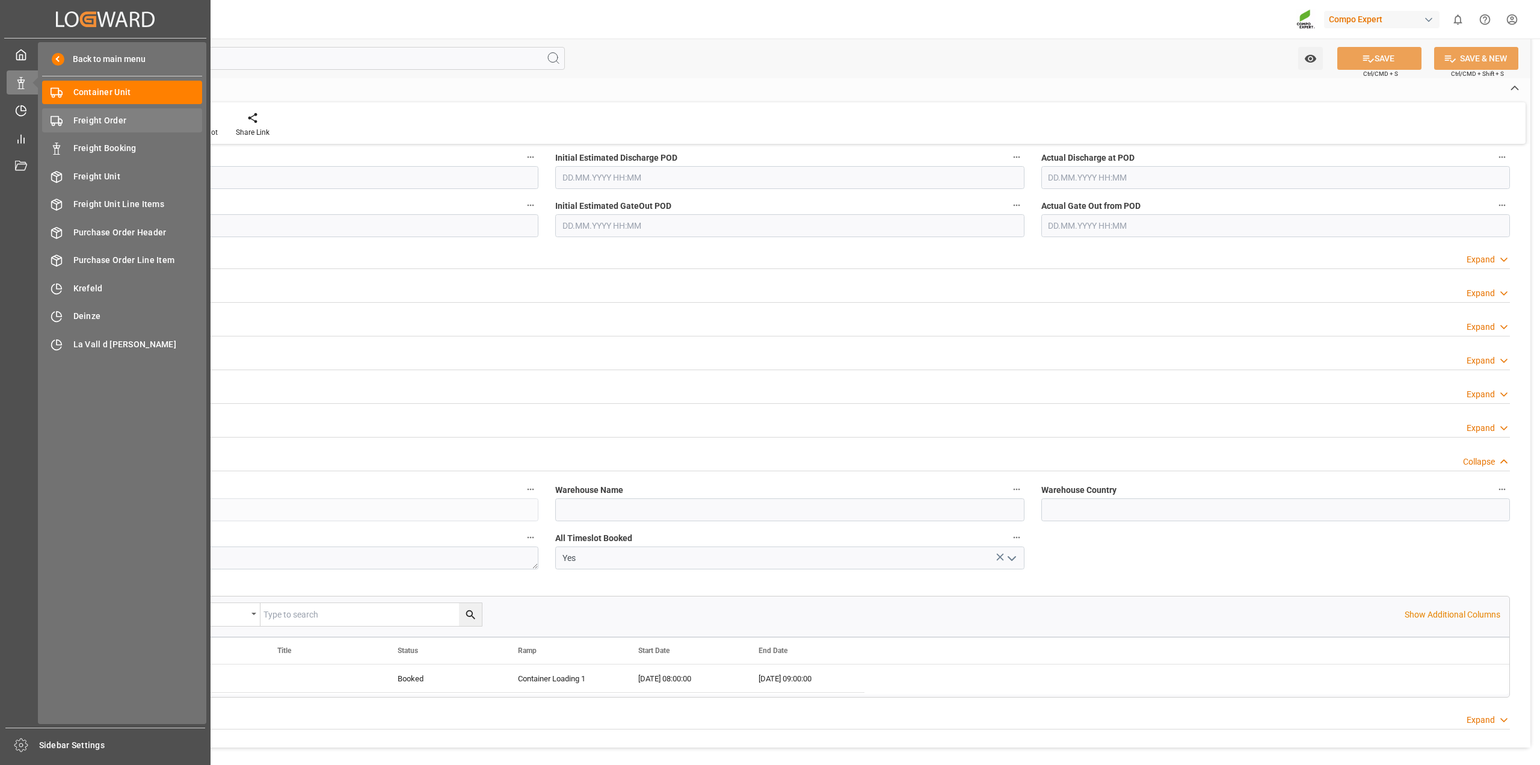
click at [95, 118] on span "Freight Order" at bounding box center [137, 120] width 129 height 13
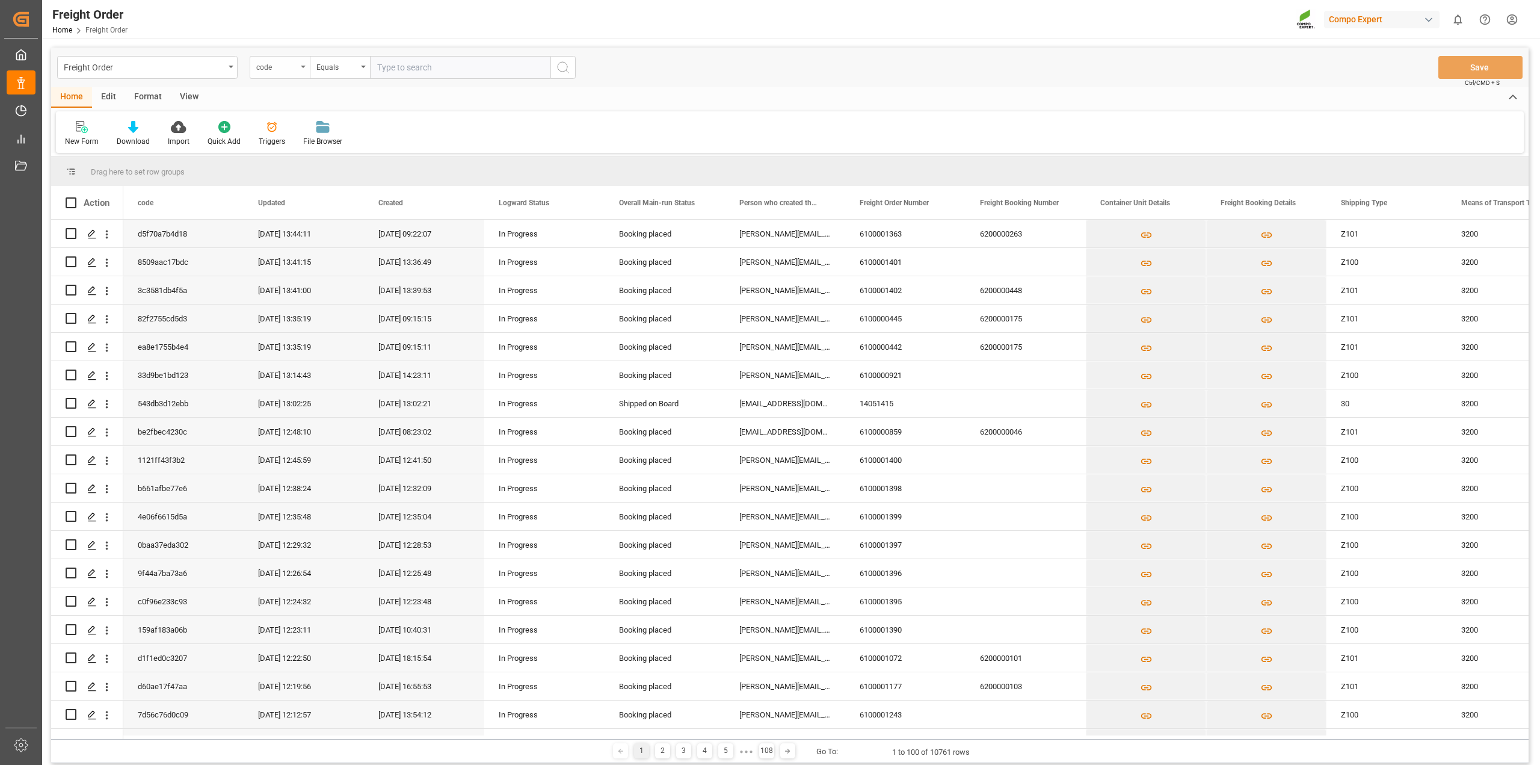
click at [301, 68] on div "code" at bounding box center [280, 67] width 60 height 23
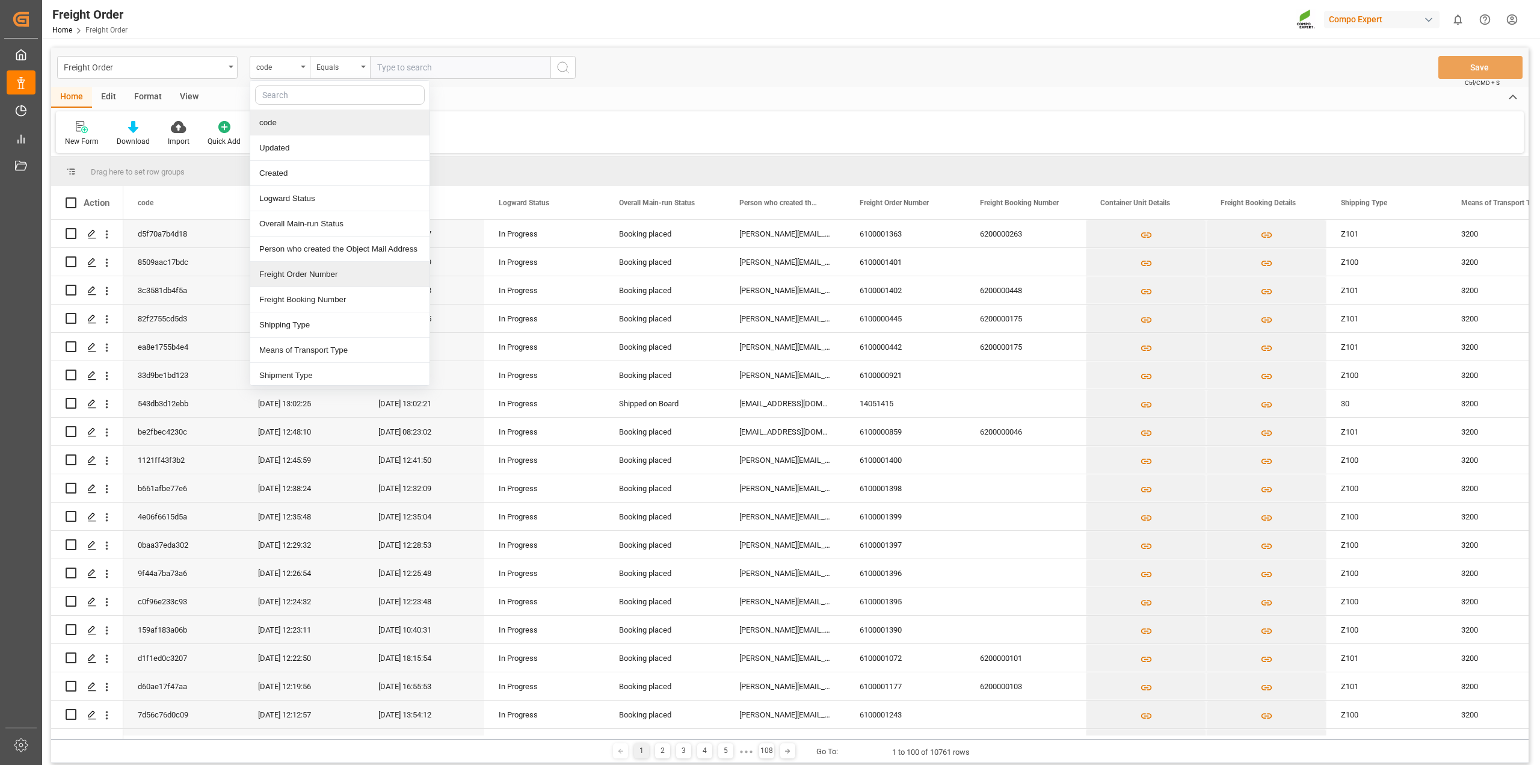
click at [315, 272] on div "Freight Order Number" at bounding box center [339, 274] width 179 height 25
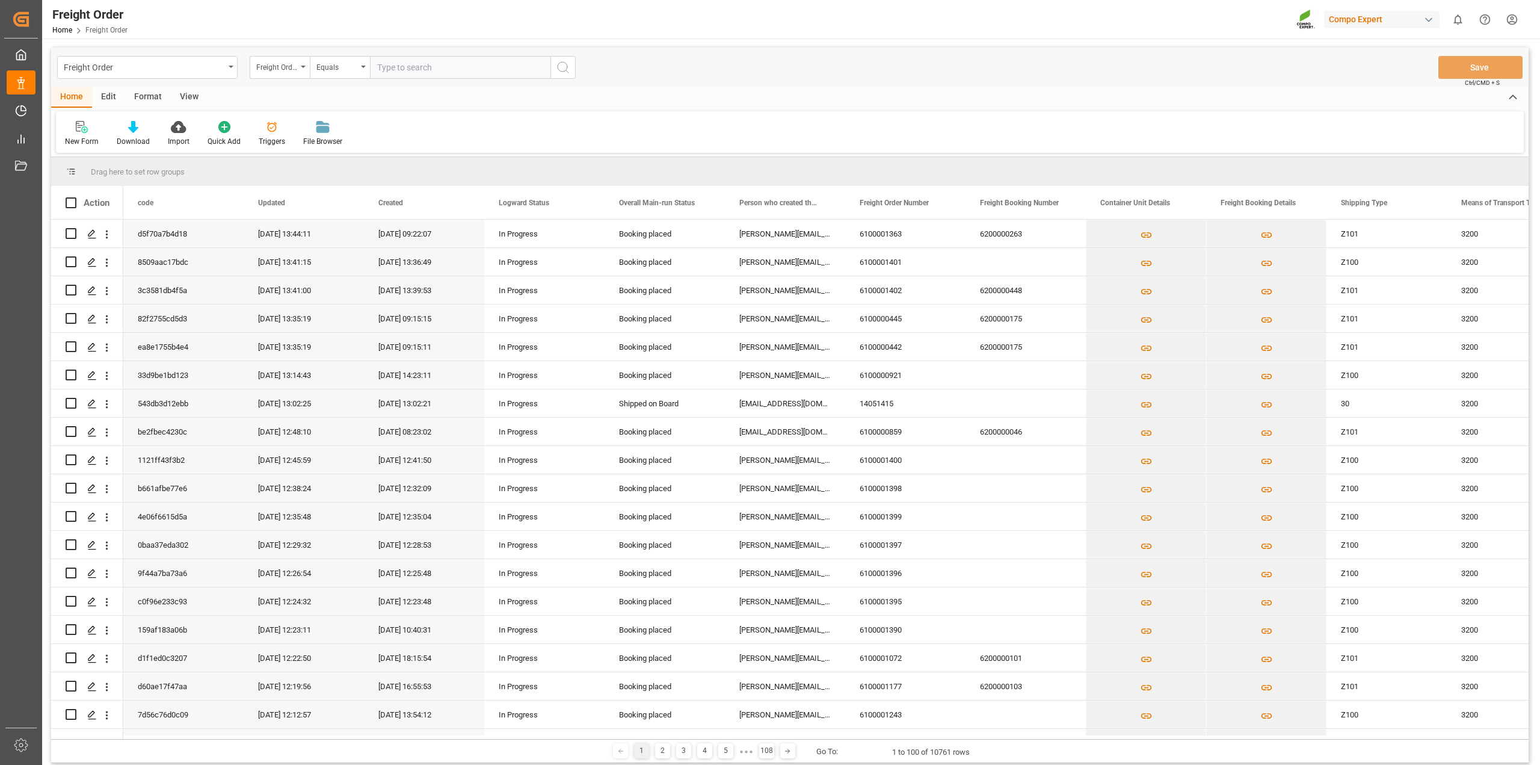
click at [425, 64] on input "text" at bounding box center [460, 67] width 181 height 23
paste input "6100001176"
type input "6100001176"
click at [563, 69] on icon "search button" at bounding box center [563, 67] width 14 height 14
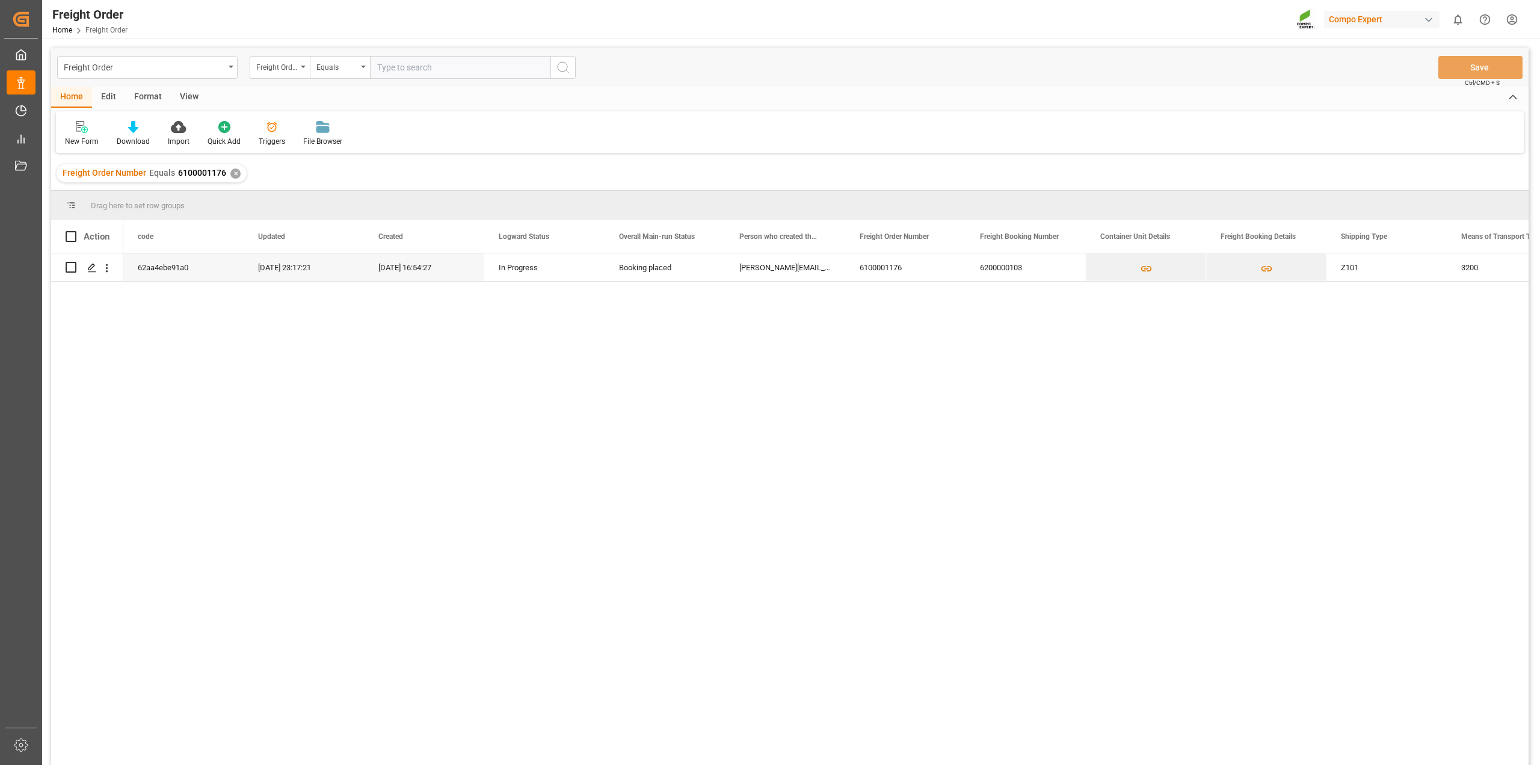
click at [543, 395] on div "62aa4ebe91a0 24.08.2025 23:17:21 13.08.2025 16:54:27 In Progress Booking placed…" at bounding box center [826, 512] width 1406 height 519
click at [91, 267] on icon "Press SPACE to select this row." at bounding box center [92, 268] width 10 height 10
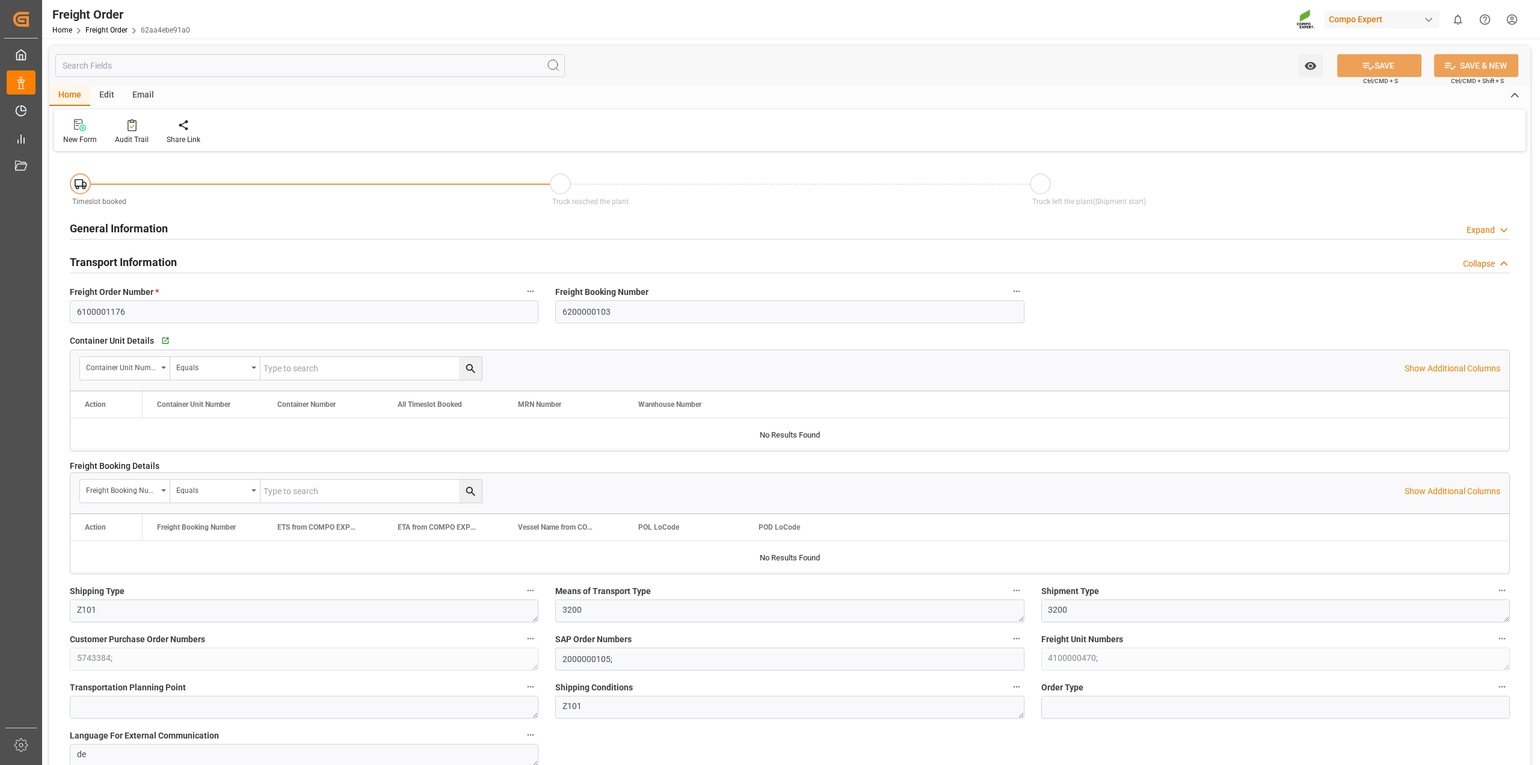
type input "0"
type input "27300"
type input "0"
type input "20.08.2025 01:00"
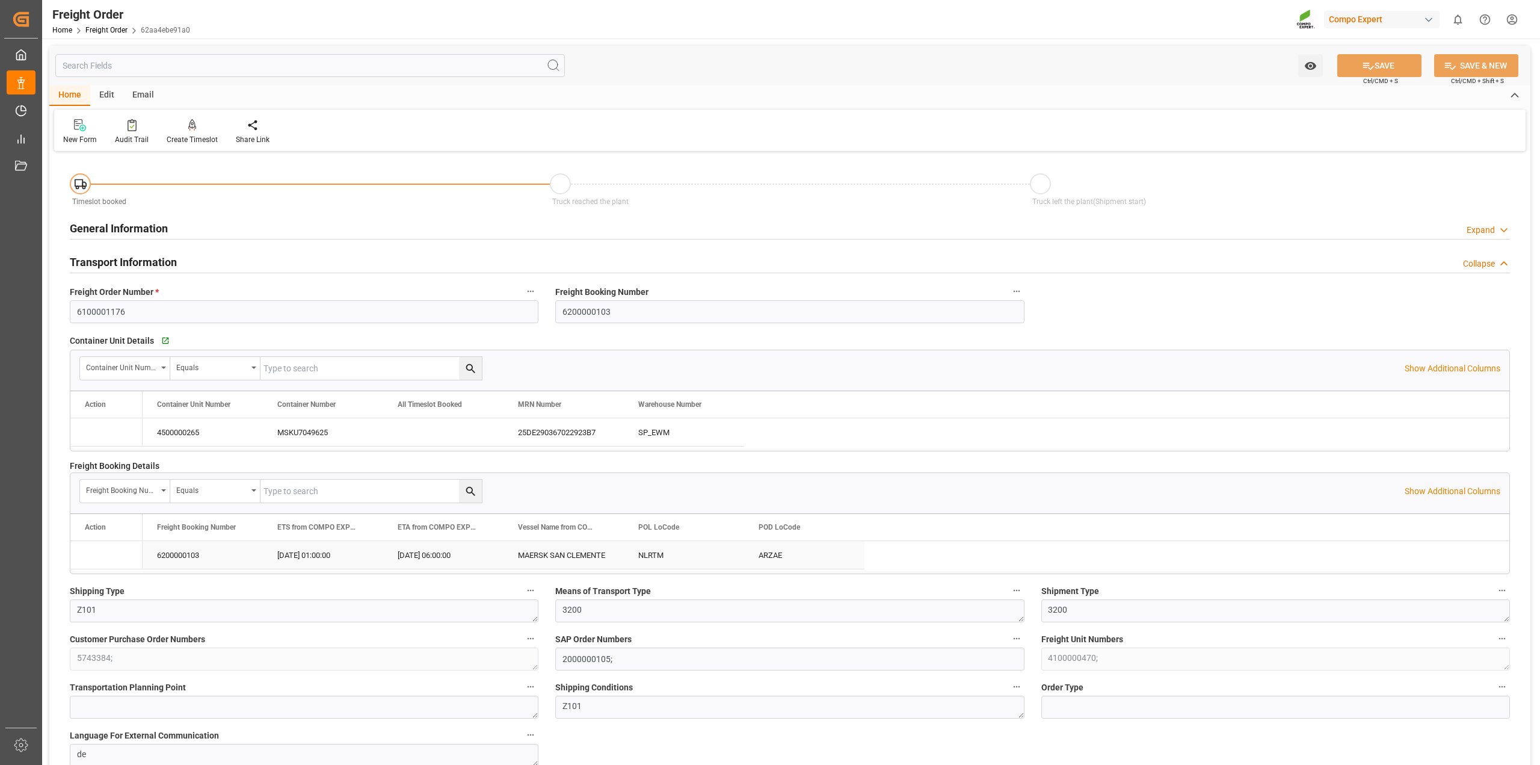
type input "13.08.2025 16:54"
click at [96, 427] on icon "Press SPACE to select this row." at bounding box center [96, 432] width 13 height 13
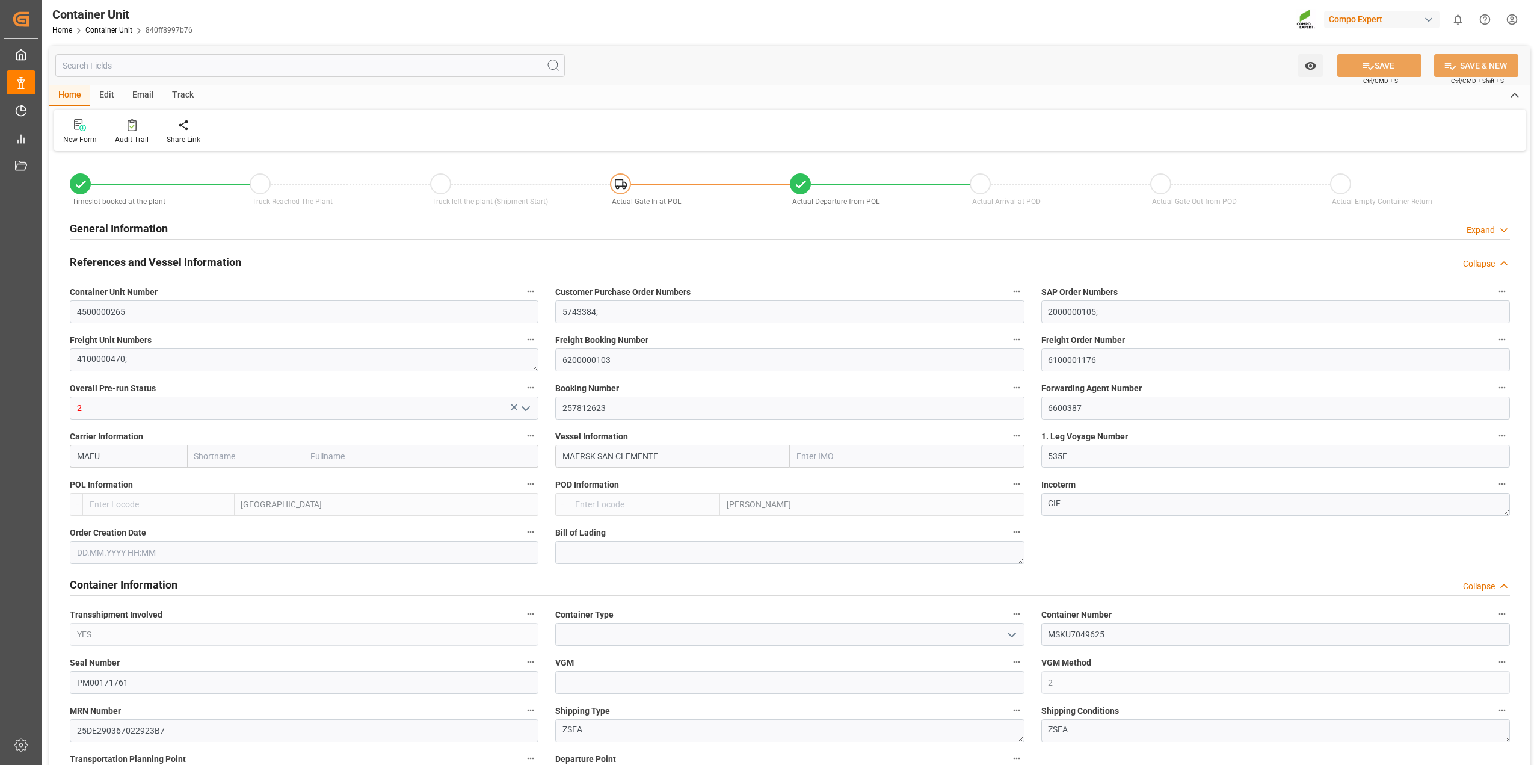
type input "Maersk"
type input "Maersk Line AS"
type input "9699189"
type input "NLRTM"
type input "ARZAE"
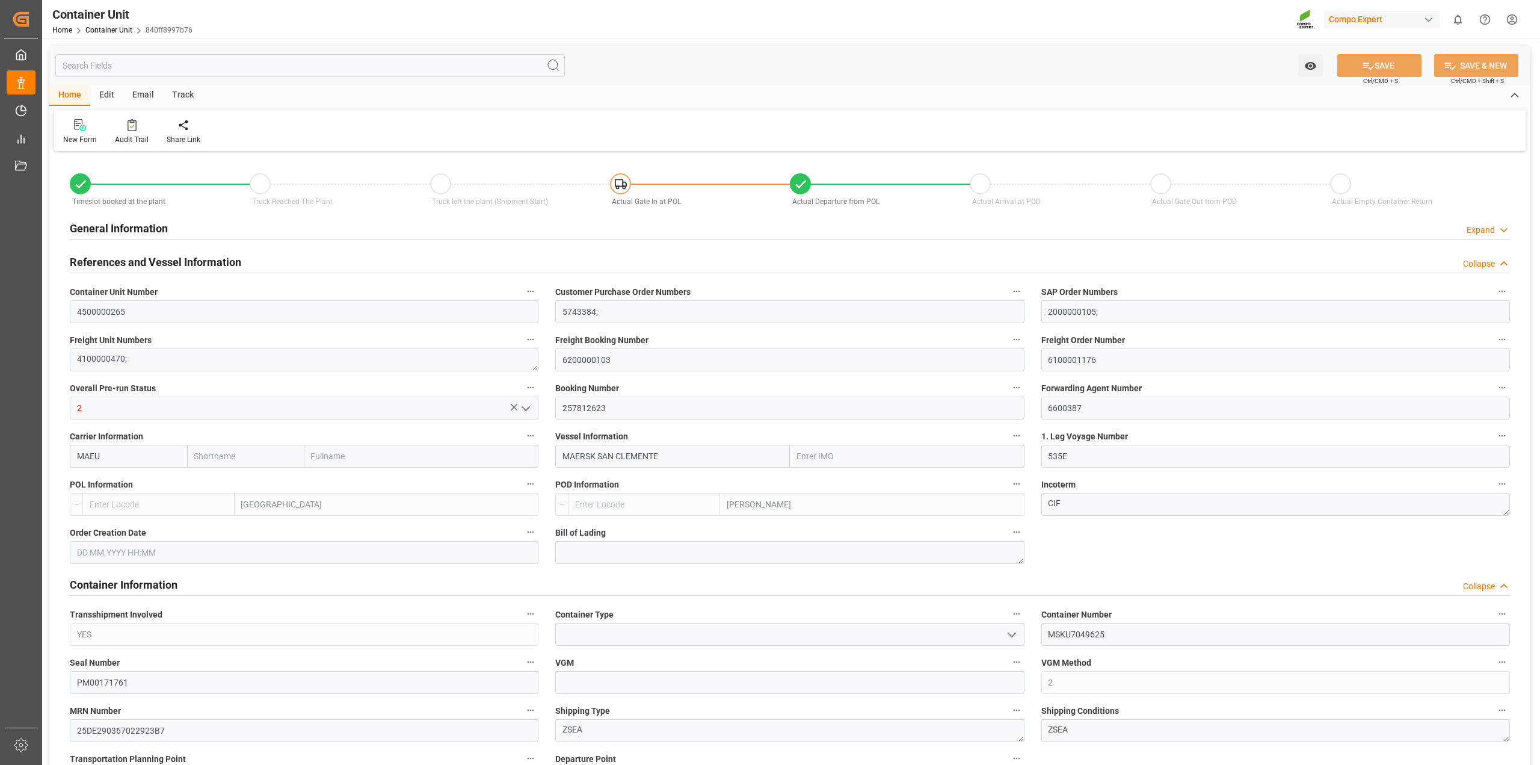
type input "23710"
type input "0"
type input "27300"
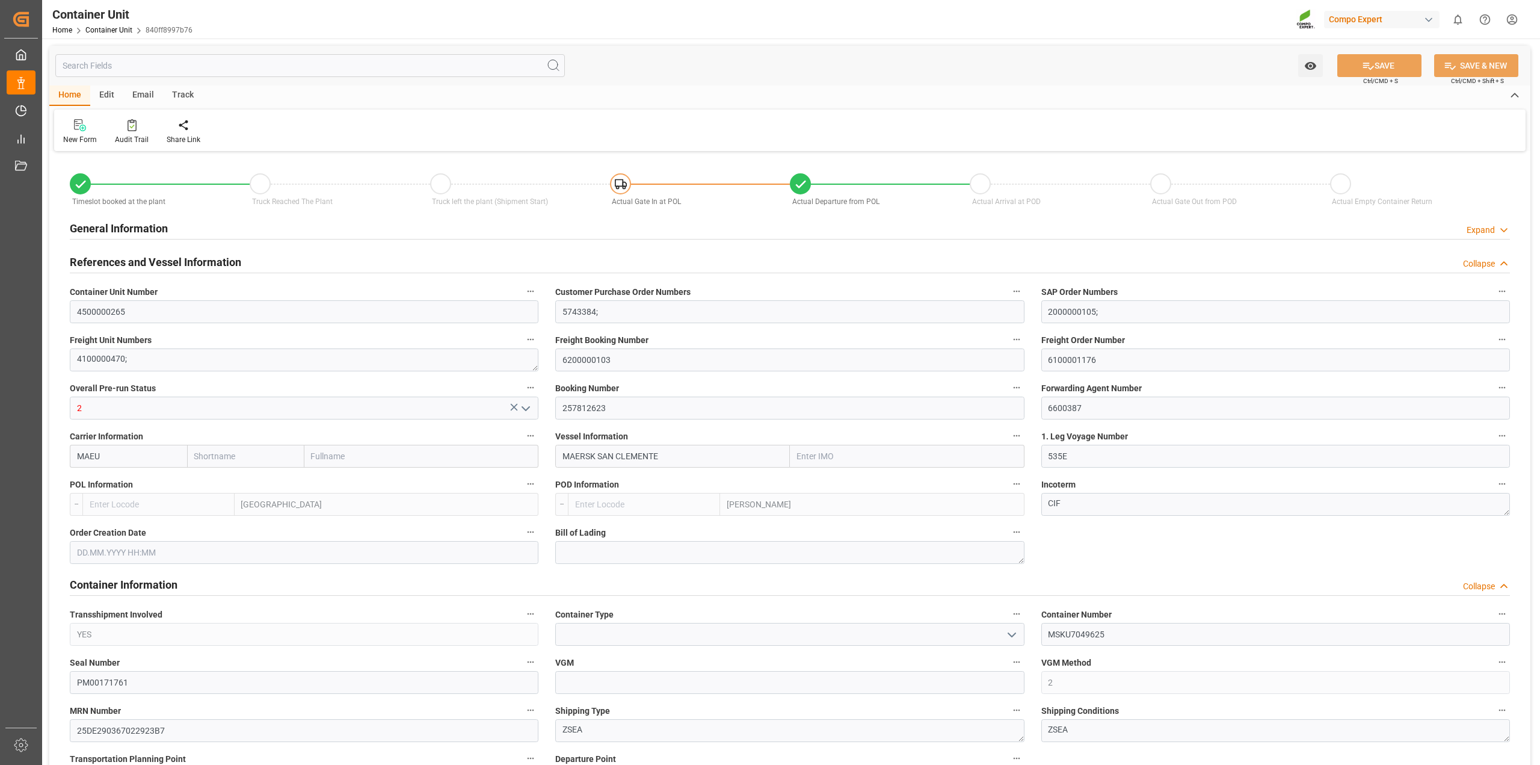
type input "NLRTM"
type input "ARZAE"
type input "20.08.2025"
type input "20.08.2025 17:14"
type input "23.08.2025 20:52"
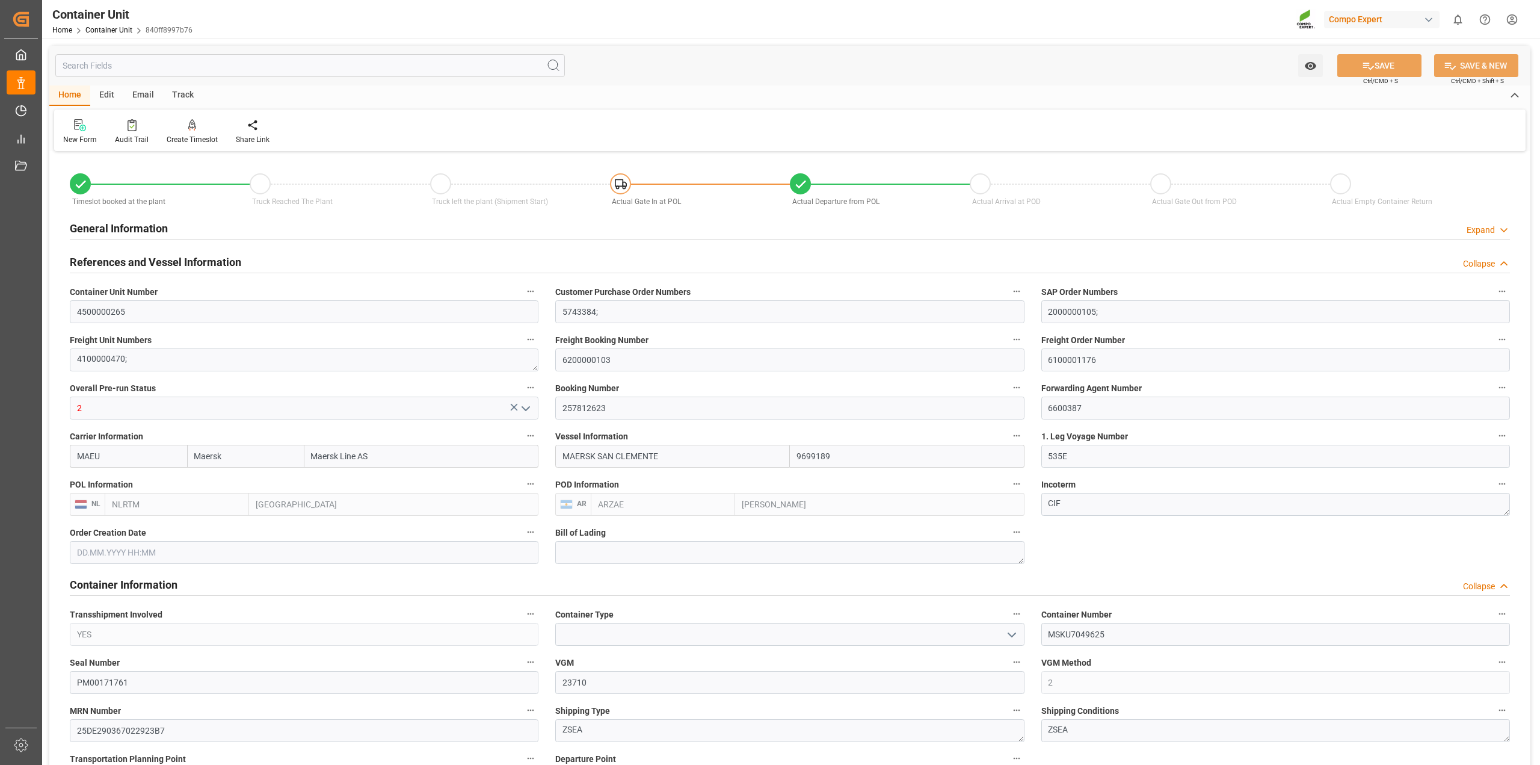
type input "24.08.2025 14:00"
type input "24.08.2025 11:30"
type input "24.08.2025 14:28"
type input "14.10.2025 21:00"
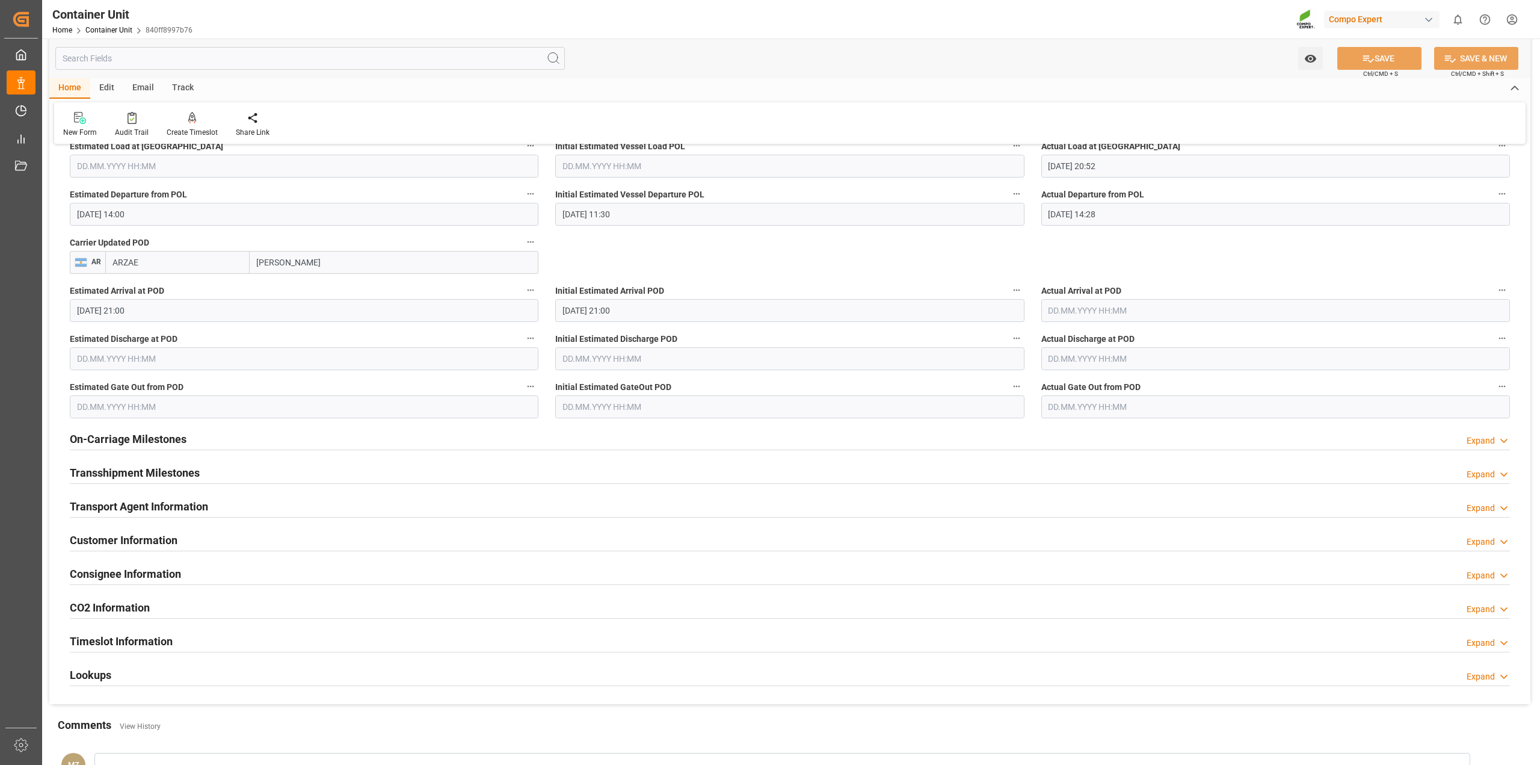
scroll to position [1535, 0]
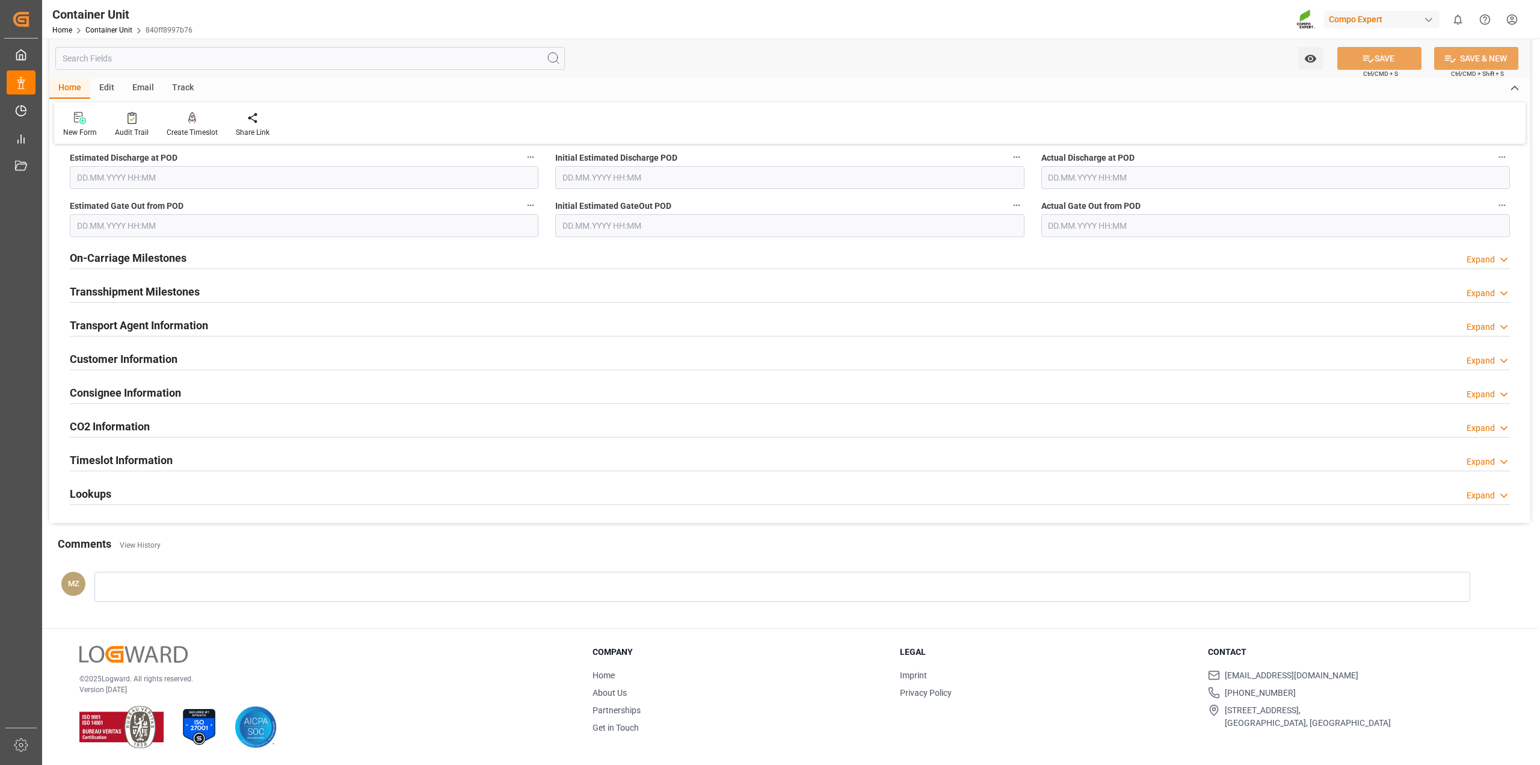
click at [208, 457] on div "Timeslot Information Expand" at bounding box center [790, 459] width 1441 height 23
